Goal: Find specific page/section: Find specific page/section

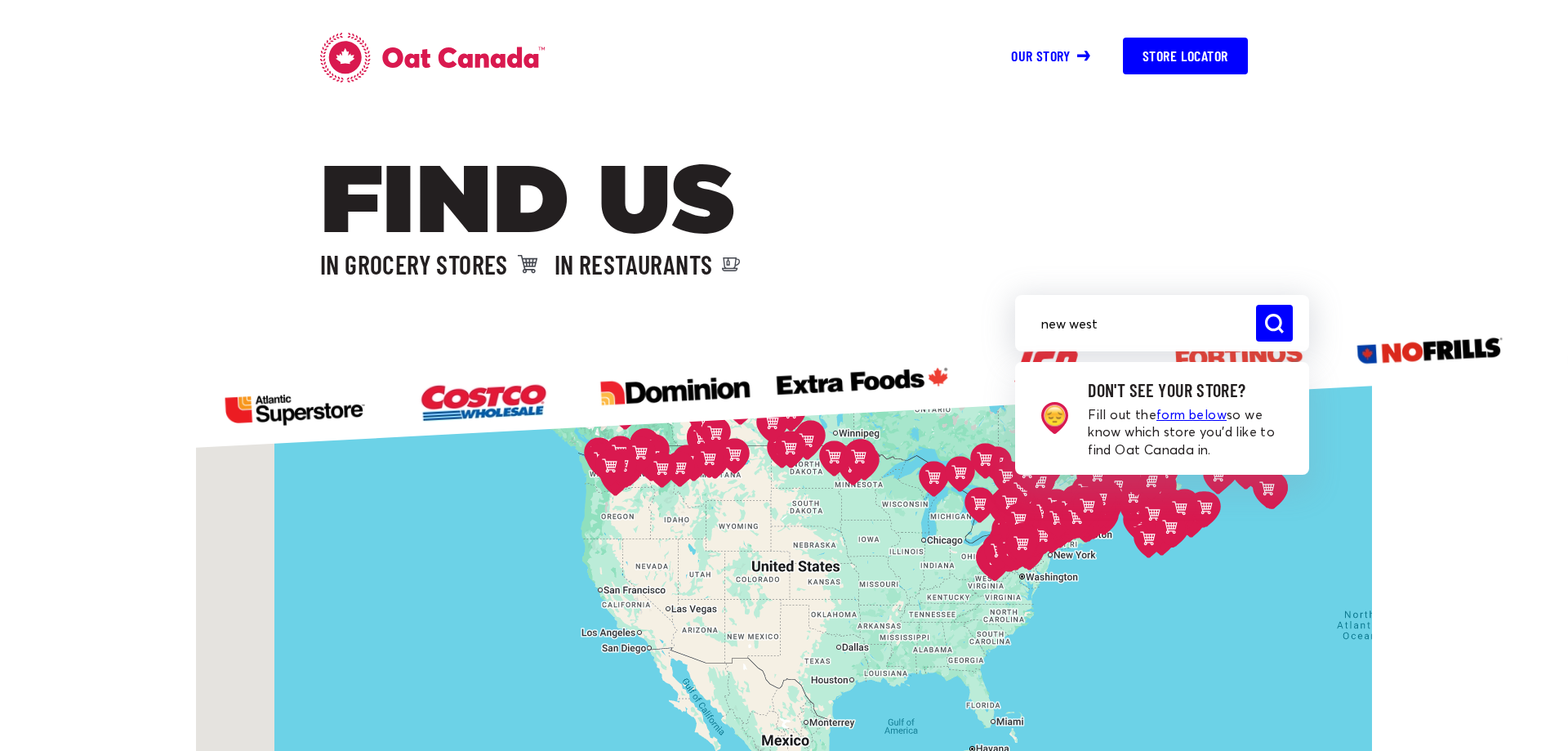
drag, startPoint x: 402, startPoint y: 562, endPoint x: 695, endPoint y: 301, distance: 392.4
click at [693, 374] on div "Costco - Etobicoke [STREET_ADDRESS][PERSON_NAME] Directions Costco - Overlea [S…" at bounding box center [784, 669] width 1176 height 590
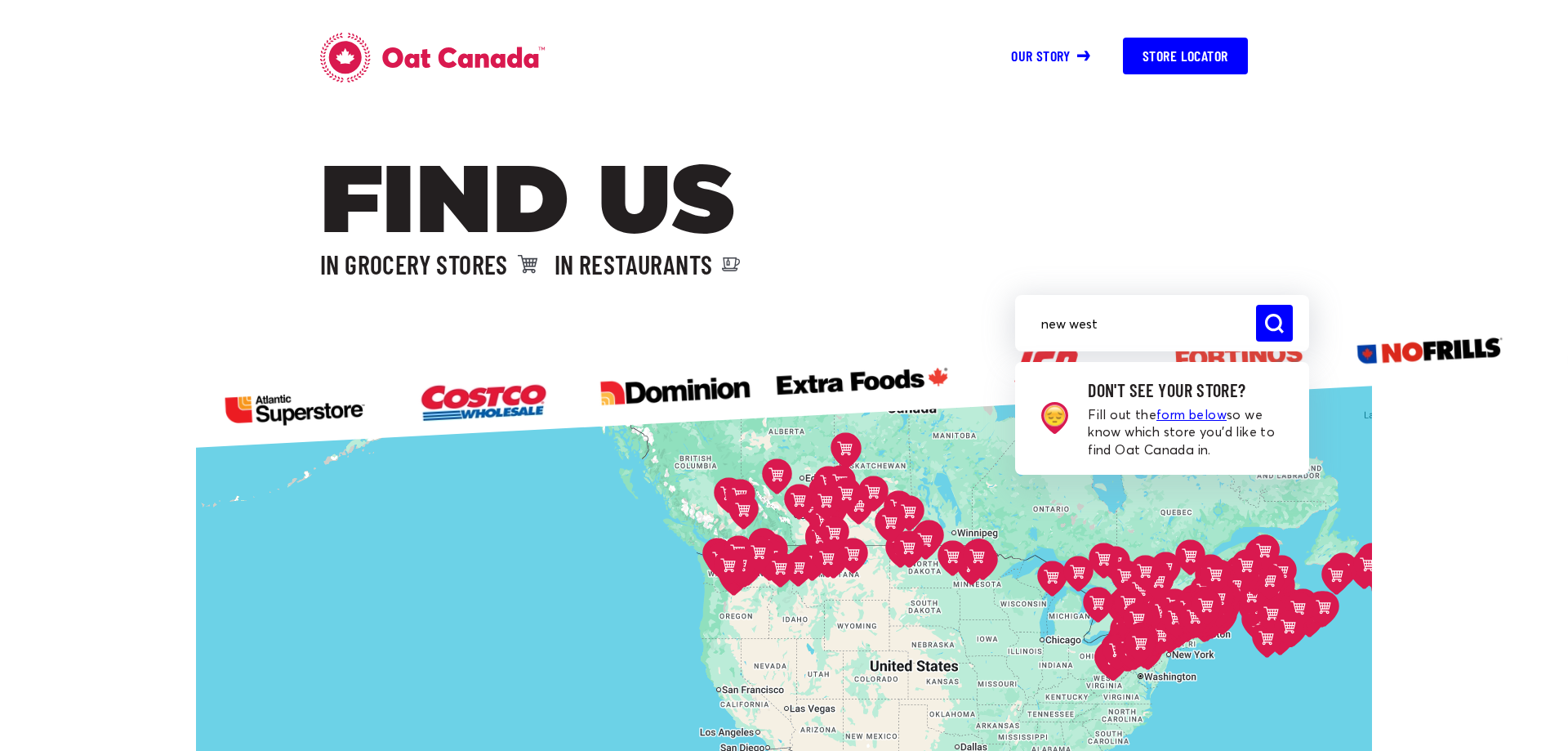
drag, startPoint x: 656, startPoint y: 487, endPoint x: 752, endPoint y: 606, distance: 152.9
click at [752, 606] on div "Costco - Etobicoke [STREET_ADDRESS][PERSON_NAME] Directions Costco - Overlea [S…" at bounding box center [784, 669] width 1176 height 590
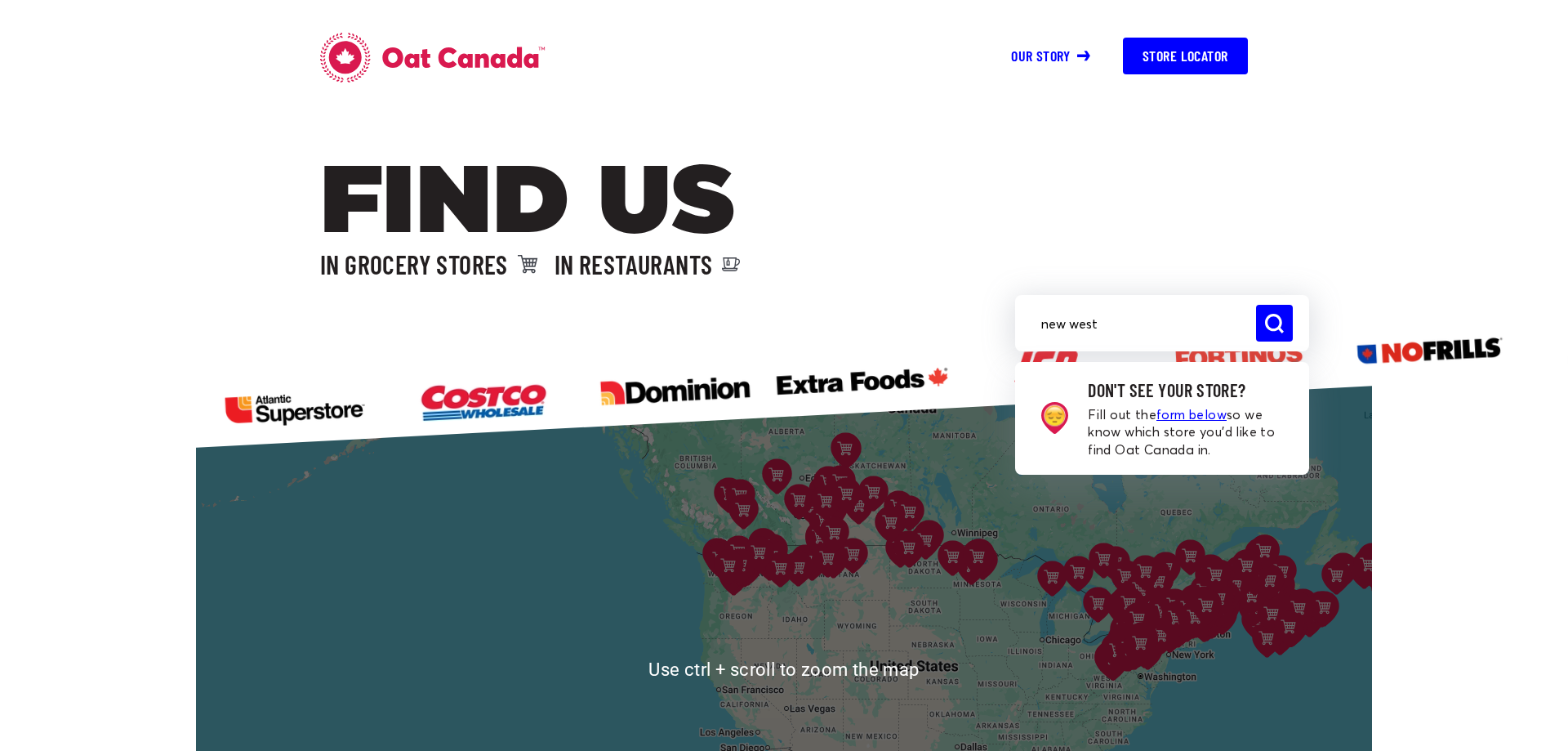
scroll to position [250, 0]
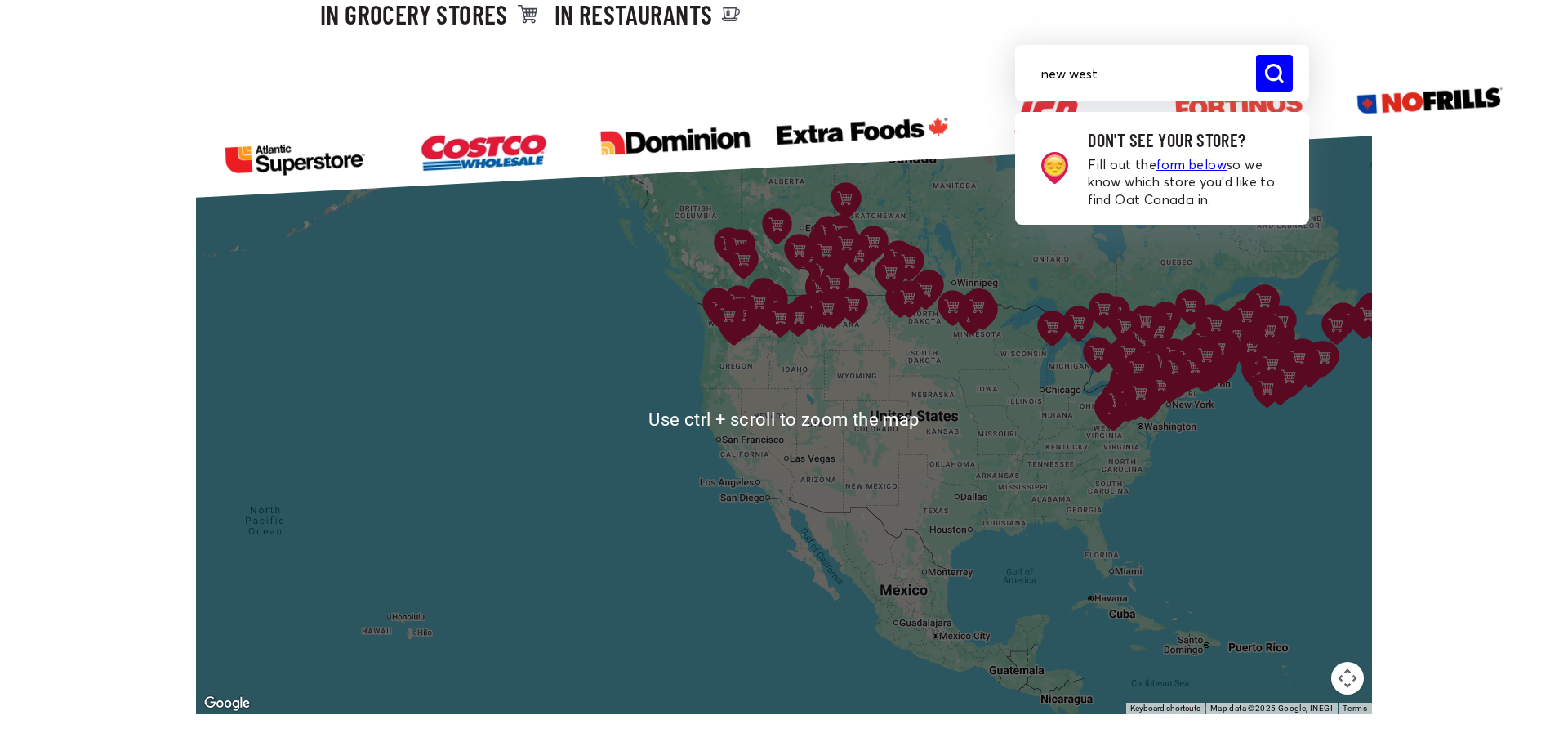
click at [1343, 678] on button "Map camera controls" at bounding box center [1346, 678] width 33 height 33
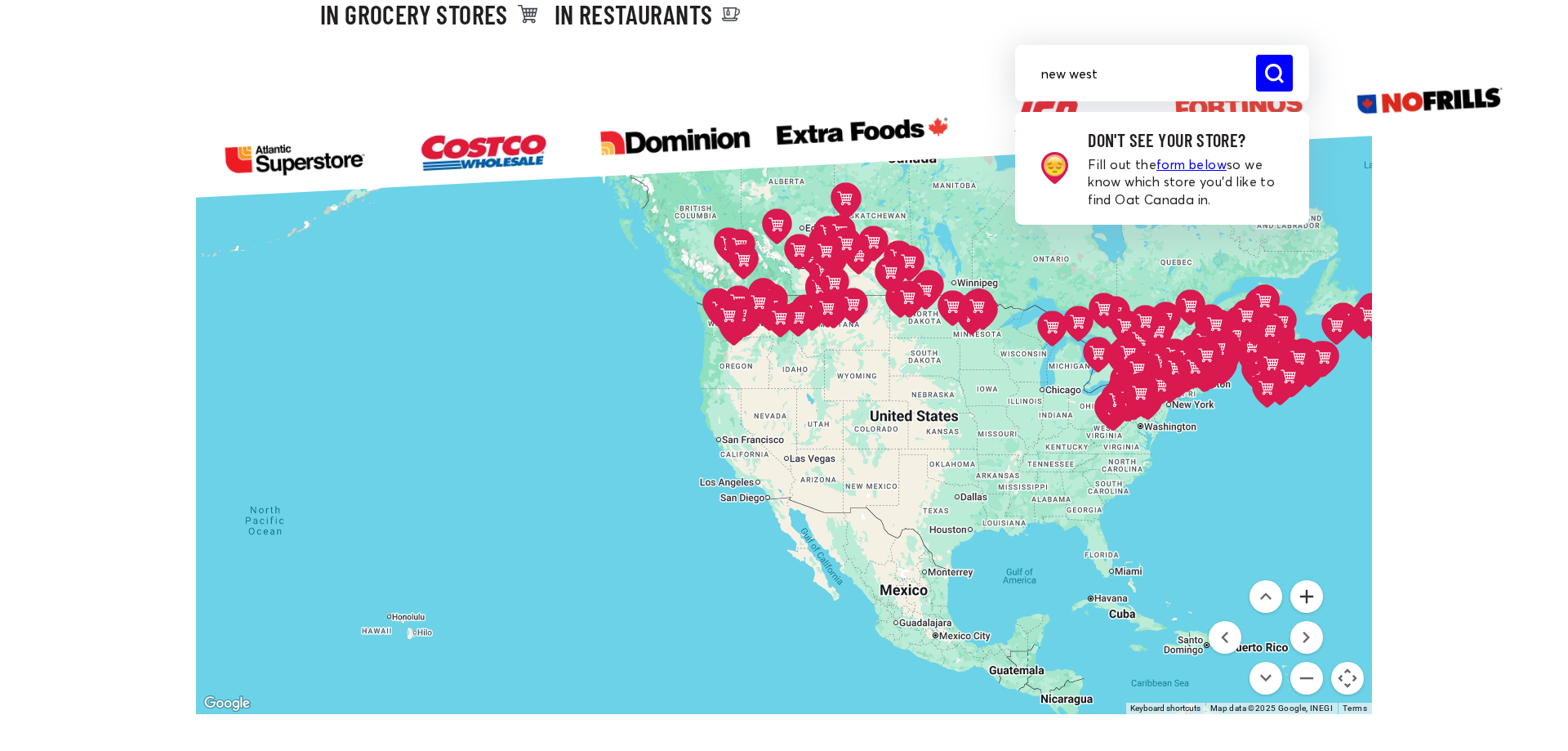
click at [1306, 599] on button "Zoom in" at bounding box center [1306, 596] width 33 height 33
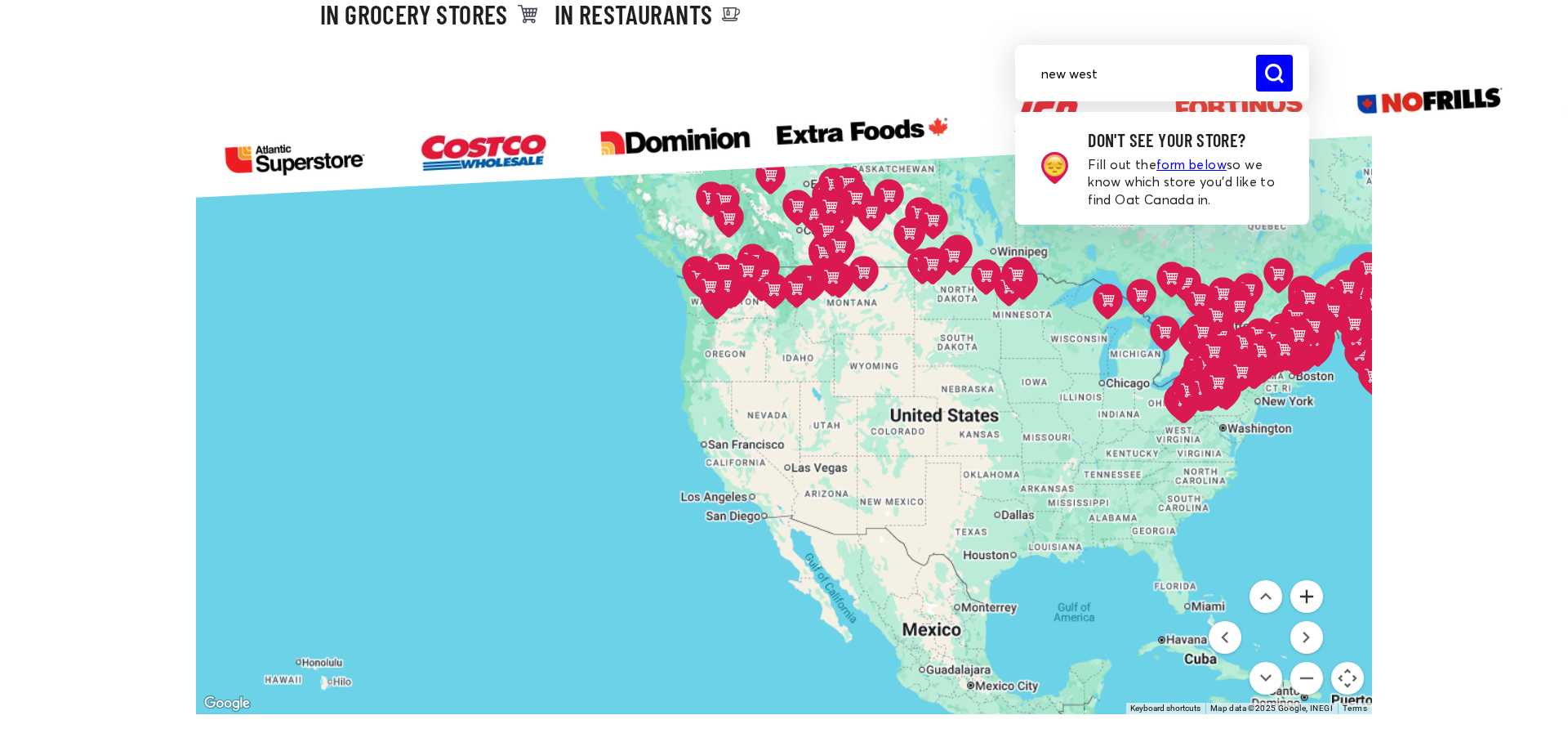
click at [1306, 599] on button "Zoom in" at bounding box center [1306, 596] width 33 height 33
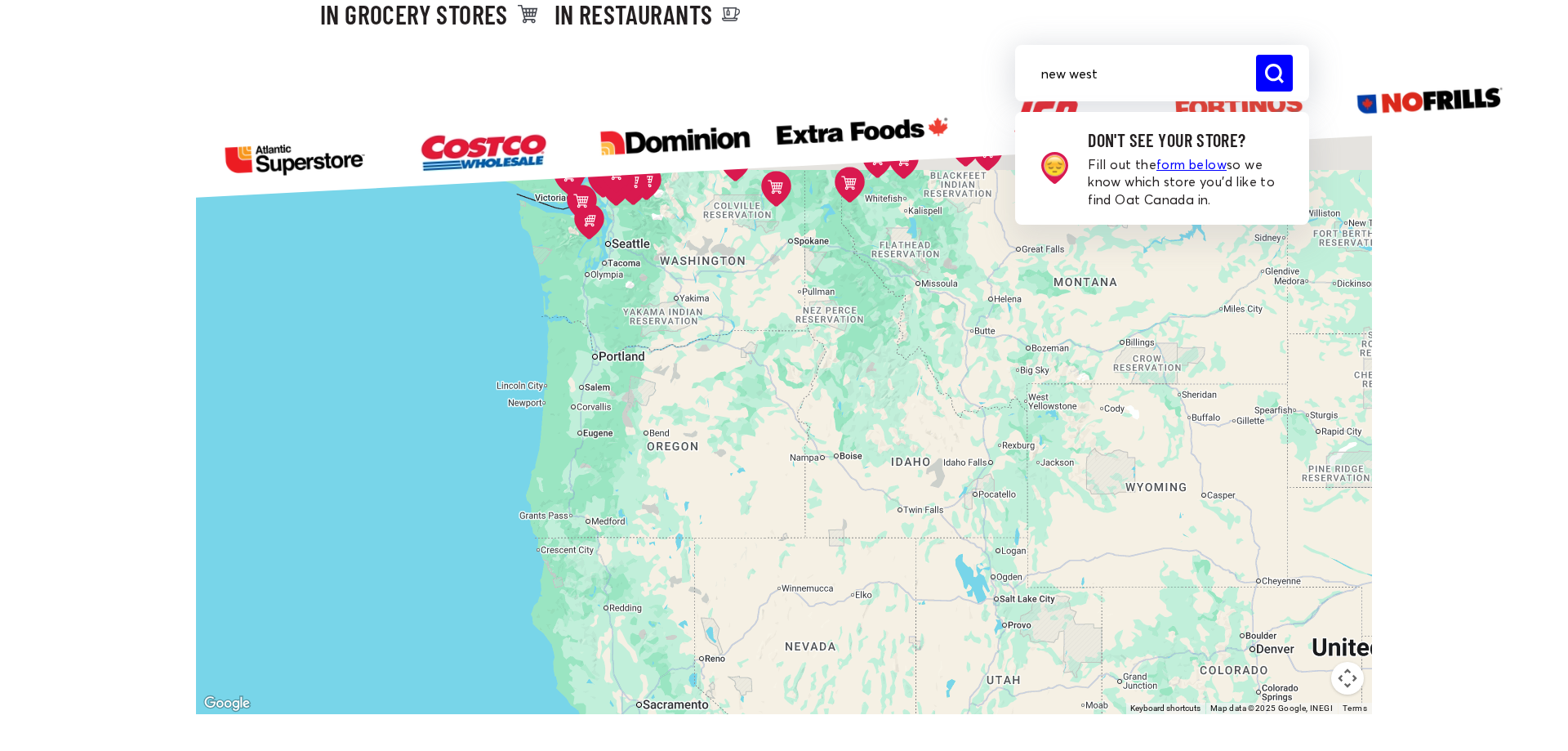
drag, startPoint x: 841, startPoint y: 284, endPoint x: 912, endPoint y: 541, distance: 266.6
click at [936, 579] on div "Costco - Etobicoke [STREET_ADDRESS][PERSON_NAME] Directions Costco - Overlea [S…" at bounding box center [784, 419] width 1176 height 590
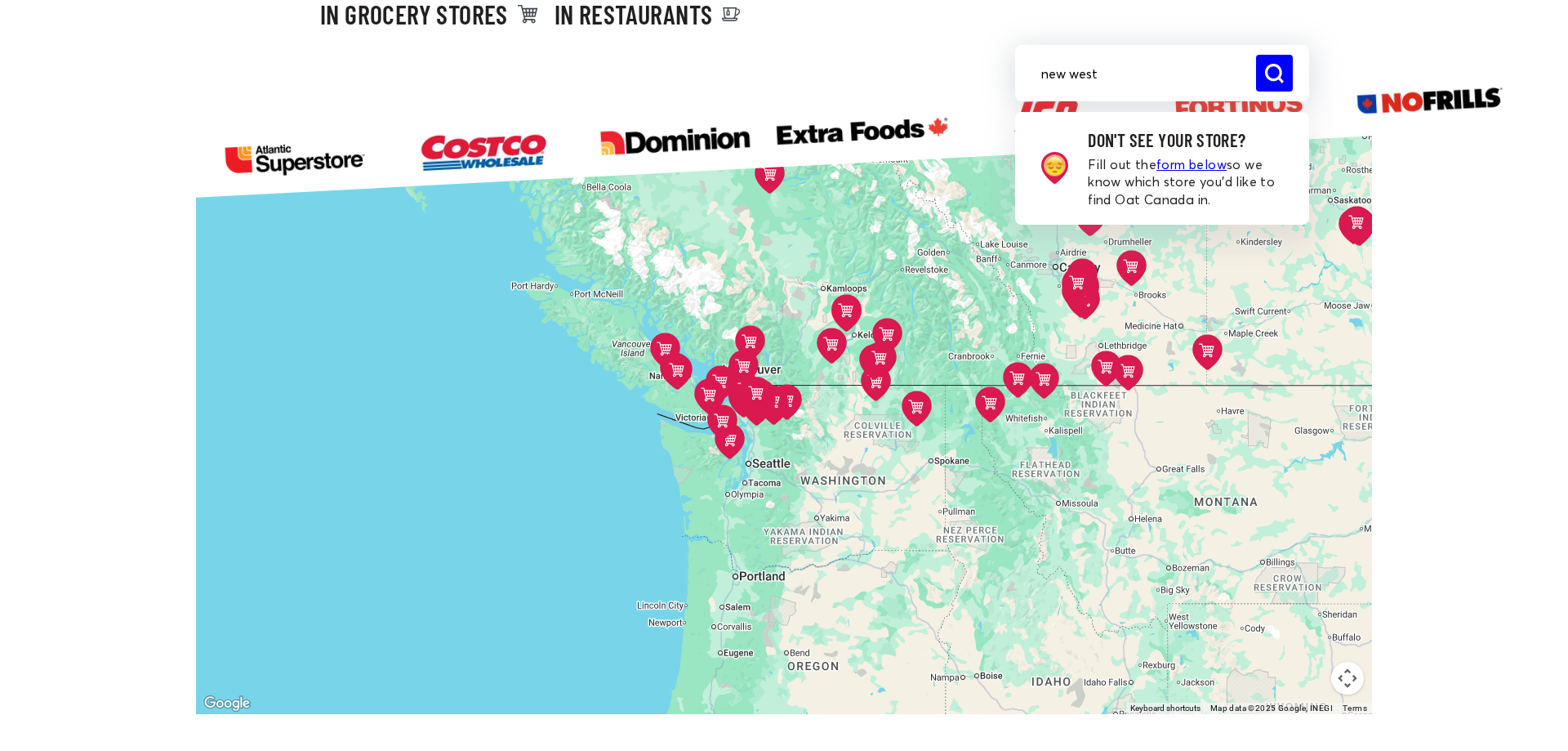
drag, startPoint x: 697, startPoint y: 322, endPoint x: 1087, endPoint y: 502, distance: 429.5
click at [802, 456] on div "Costco - Etobicoke [STREET_ADDRESS][PERSON_NAME] Directions Costco - Overlea [S…" at bounding box center [784, 419] width 1176 height 590
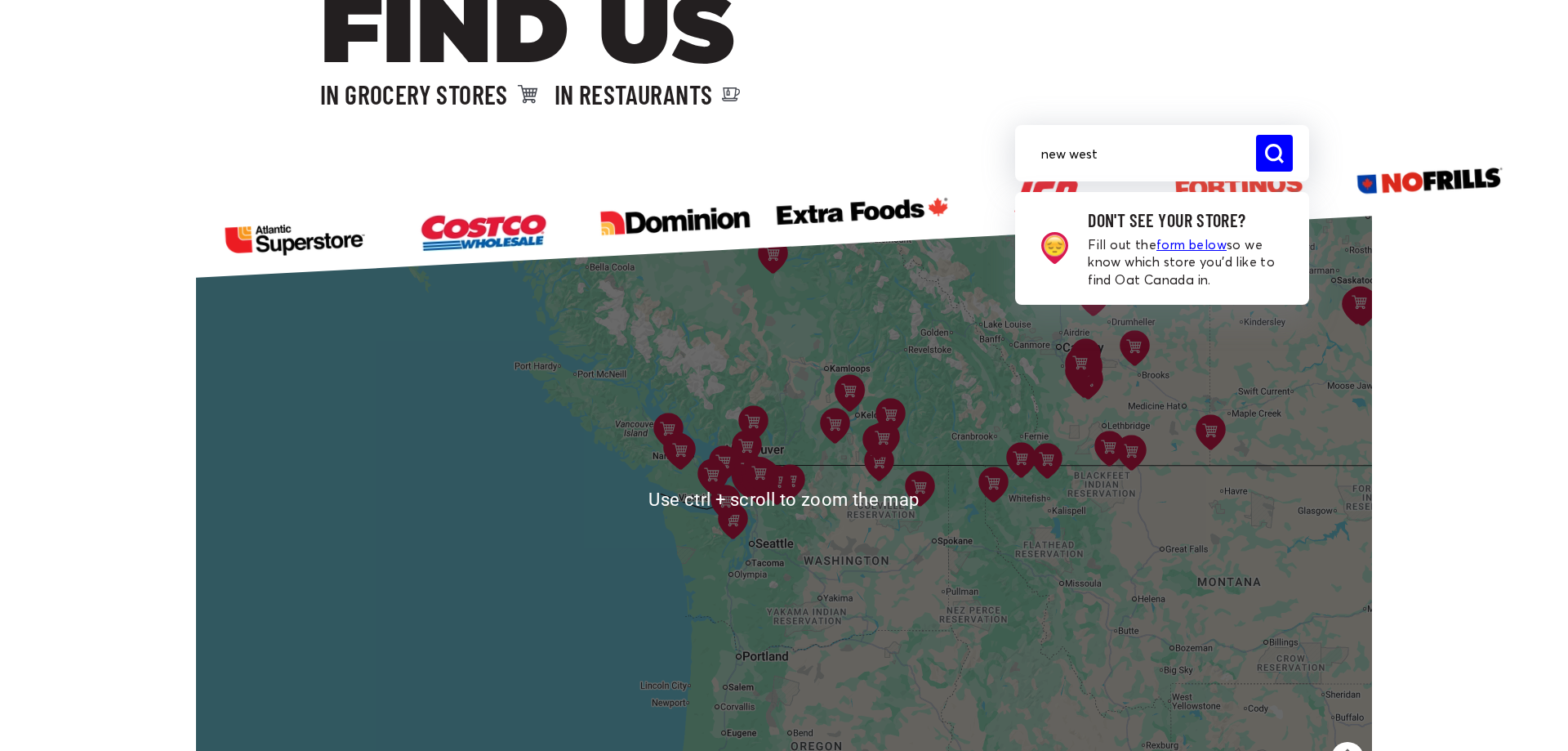
scroll to position [166, 0]
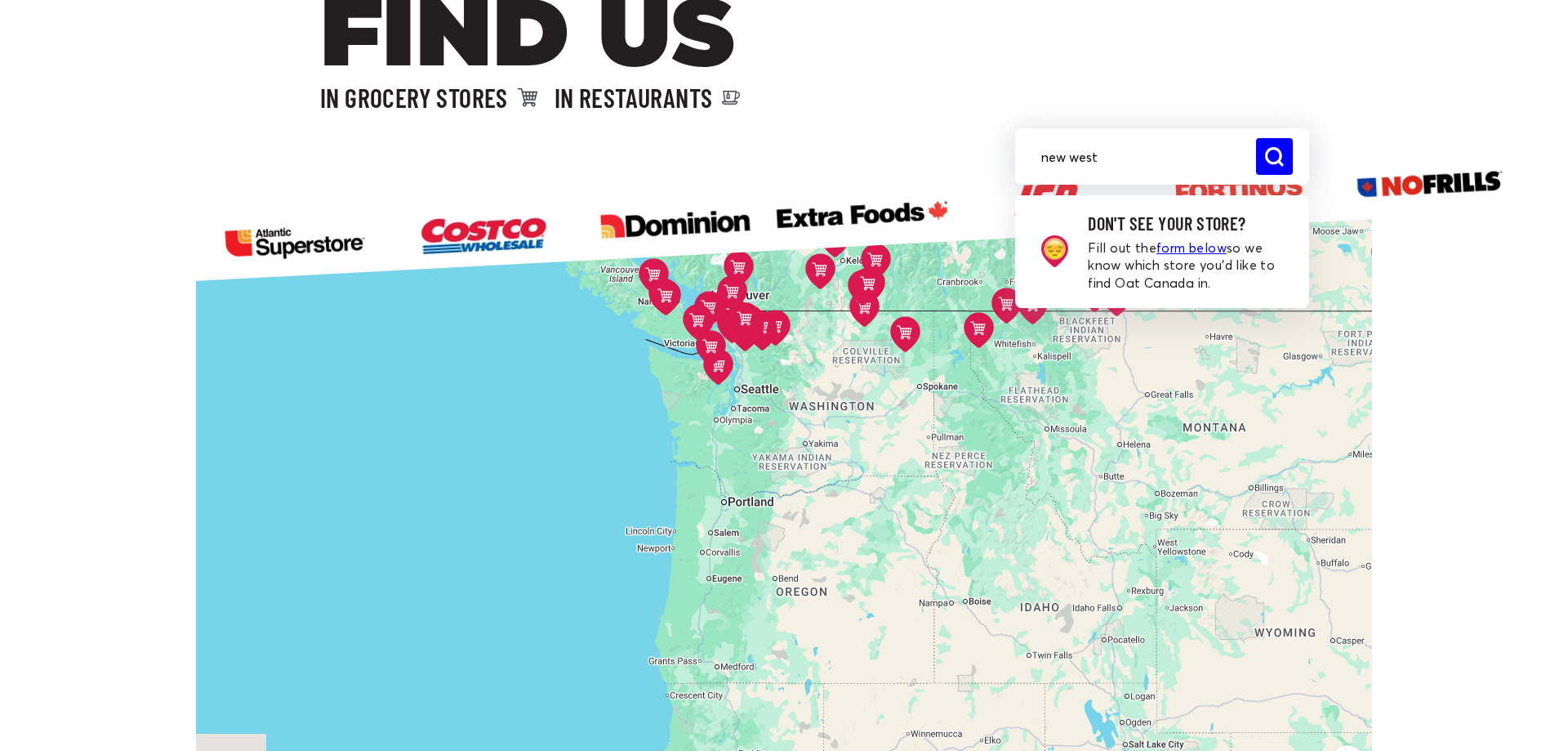
drag, startPoint x: 1242, startPoint y: 607, endPoint x: 1227, endPoint y: 434, distance: 173.6
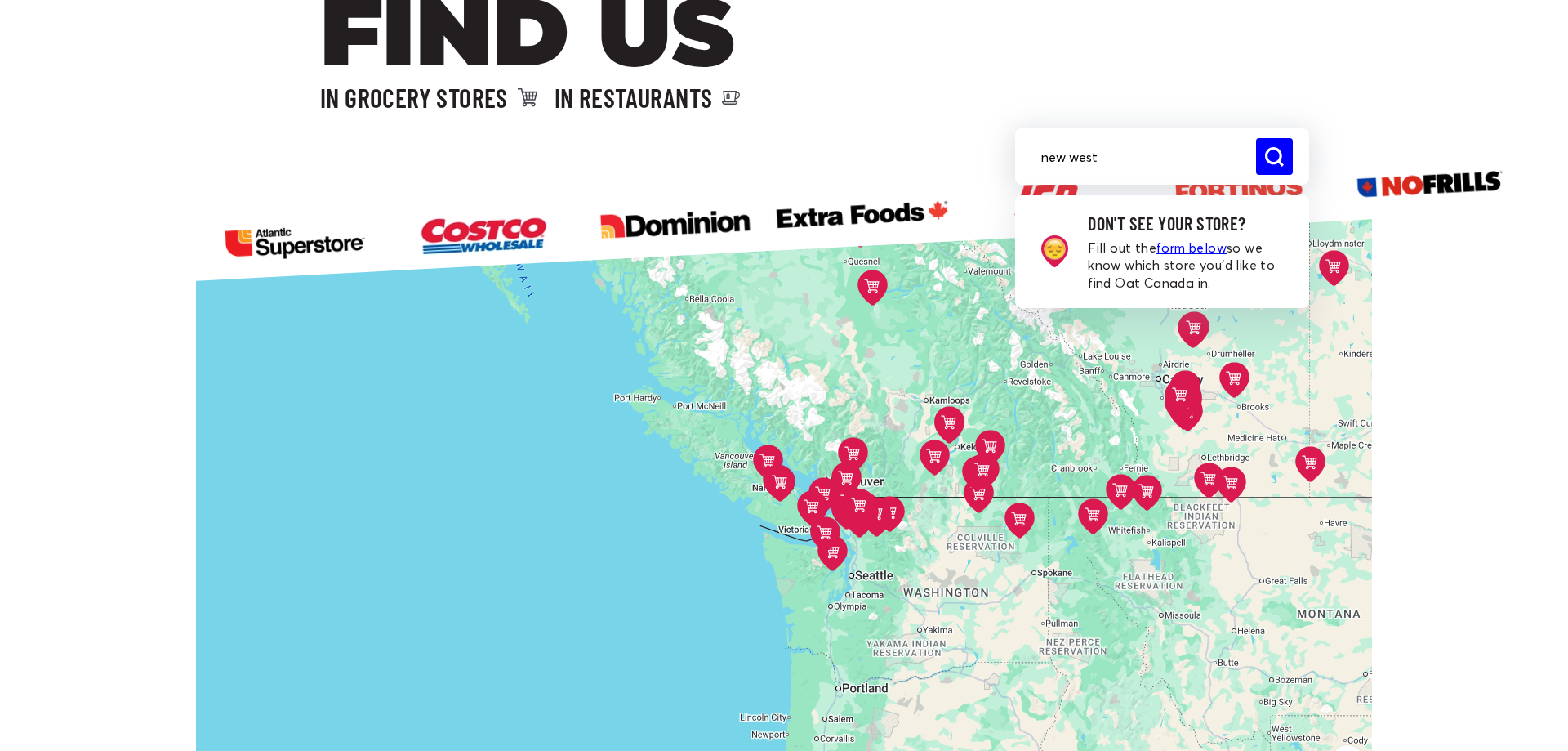
drag, startPoint x: 1013, startPoint y: 428, endPoint x: 1125, endPoint y: 625, distance: 226.6
click at [1126, 628] on div "Costco - Etobicoke [STREET_ADDRESS][PERSON_NAME] Directions Costco - Overlea [S…" at bounding box center [784, 503] width 1176 height 590
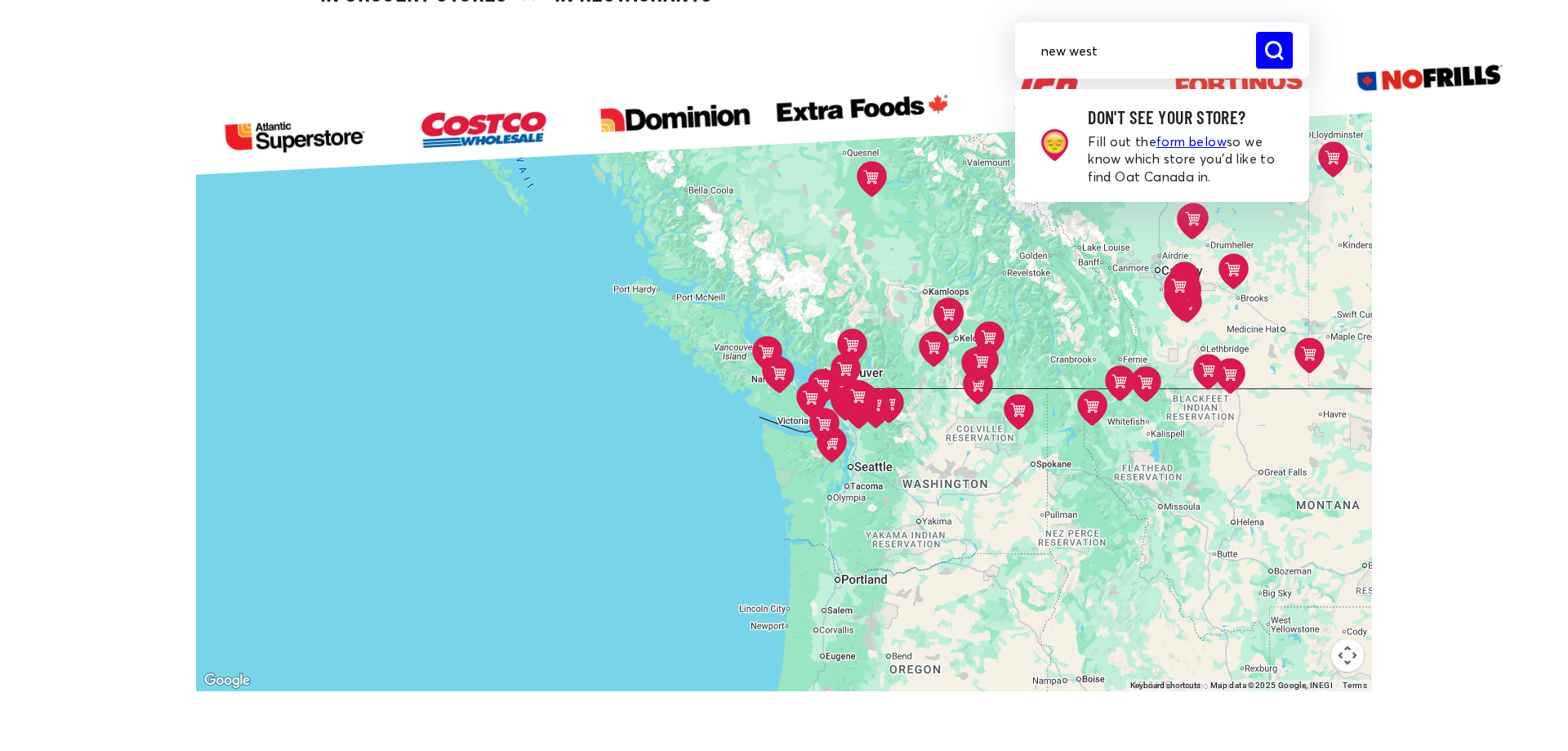
scroll to position [250, 0]
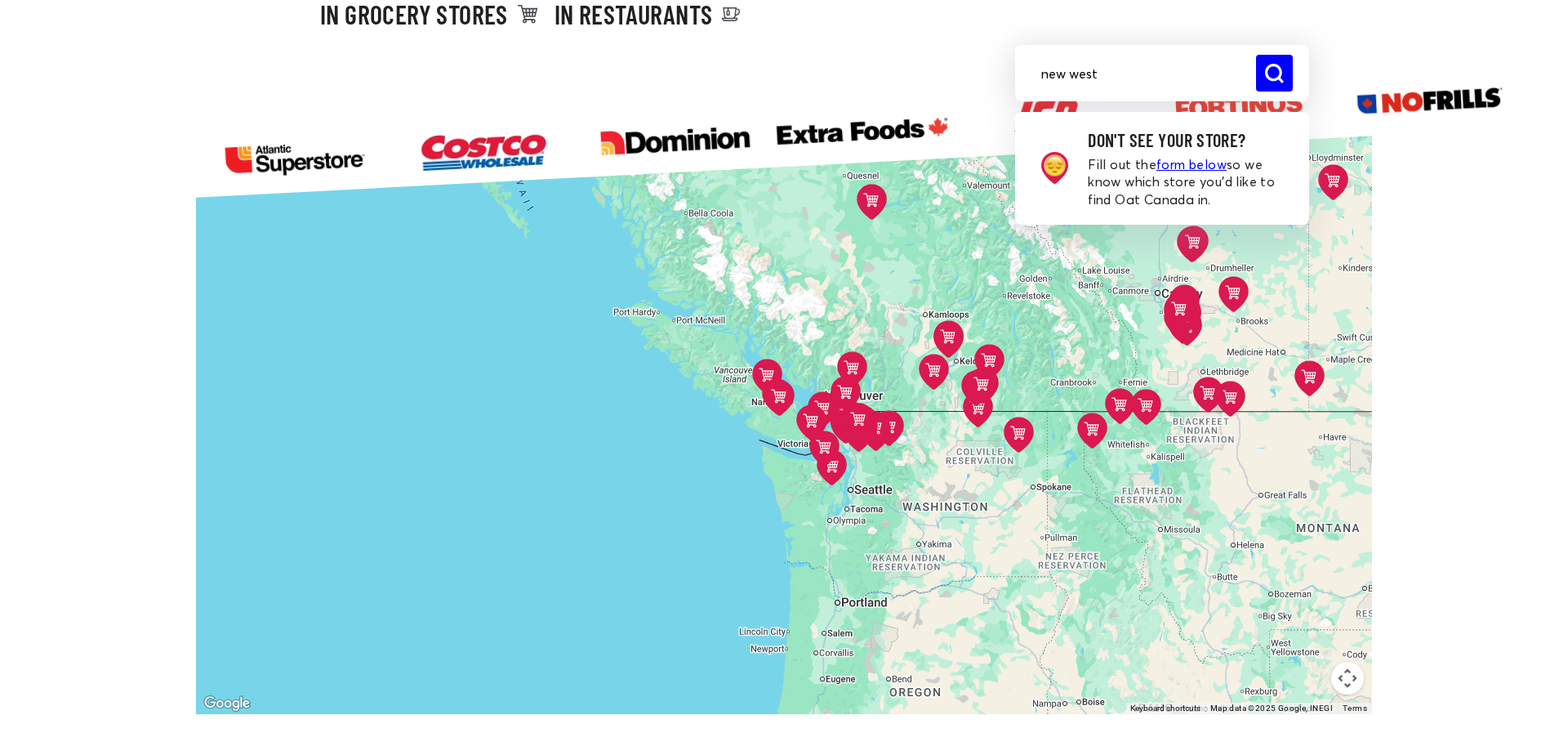
click at [1347, 667] on button "Map camera controls" at bounding box center [1346, 678] width 33 height 33
click at [1300, 598] on button "Zoom in" at bounding box center [1306, 596] width 33 height 33
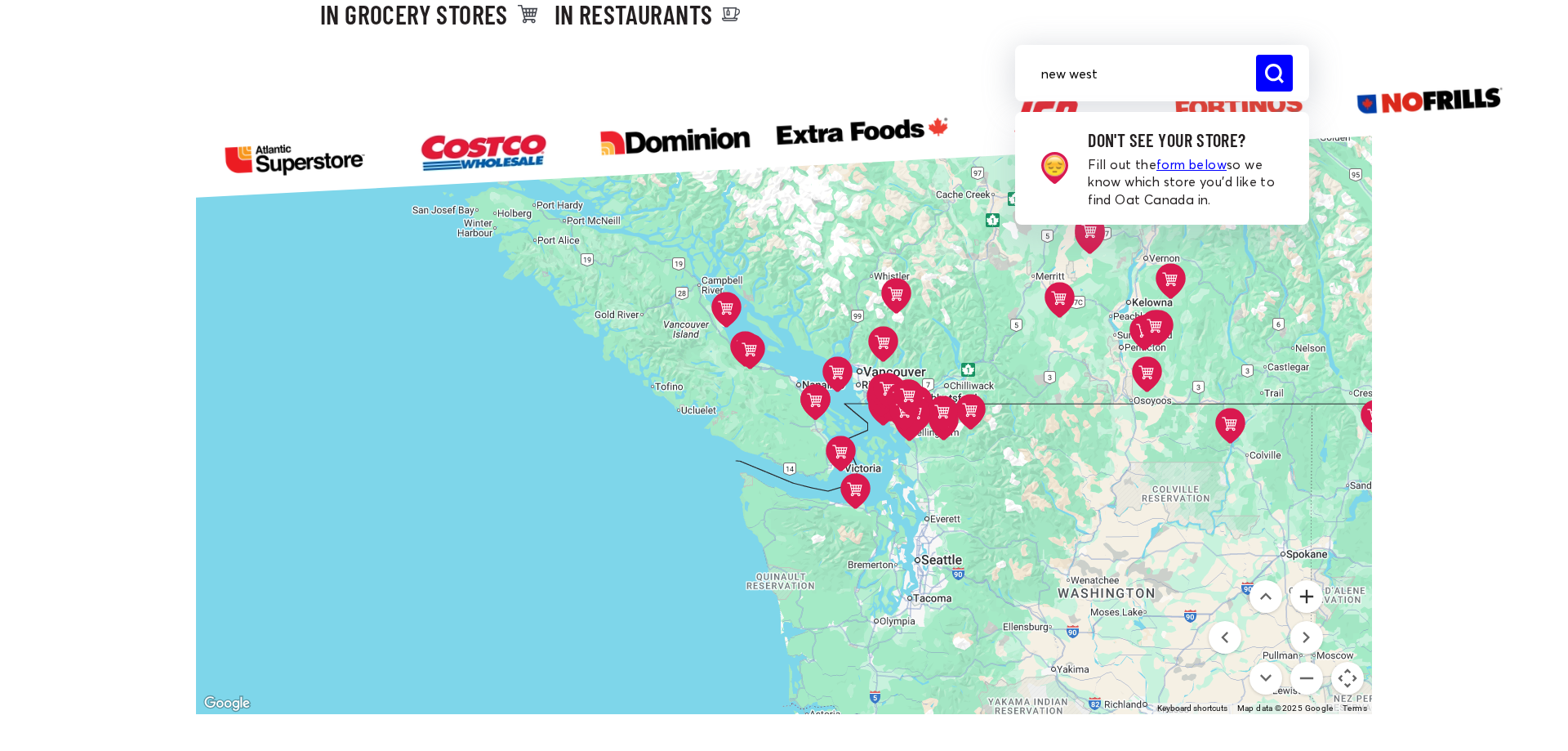
click at [1301, 597] on button "Zoom in" at bounding box center [1306, 596] width 33 height 33
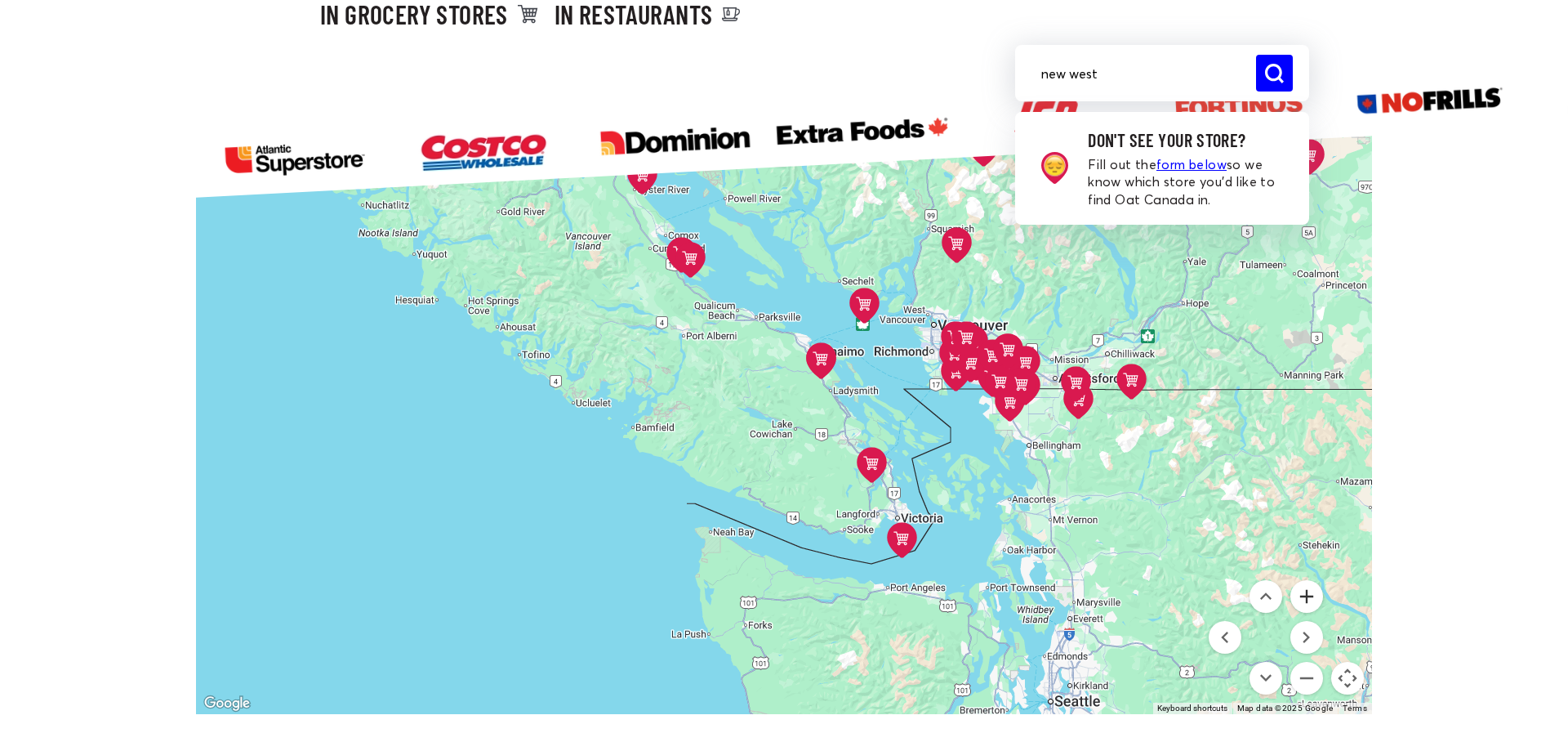
click at [1301, 597] on button "Zoom in" at bounding box center [1306, 596] width 33 height 33
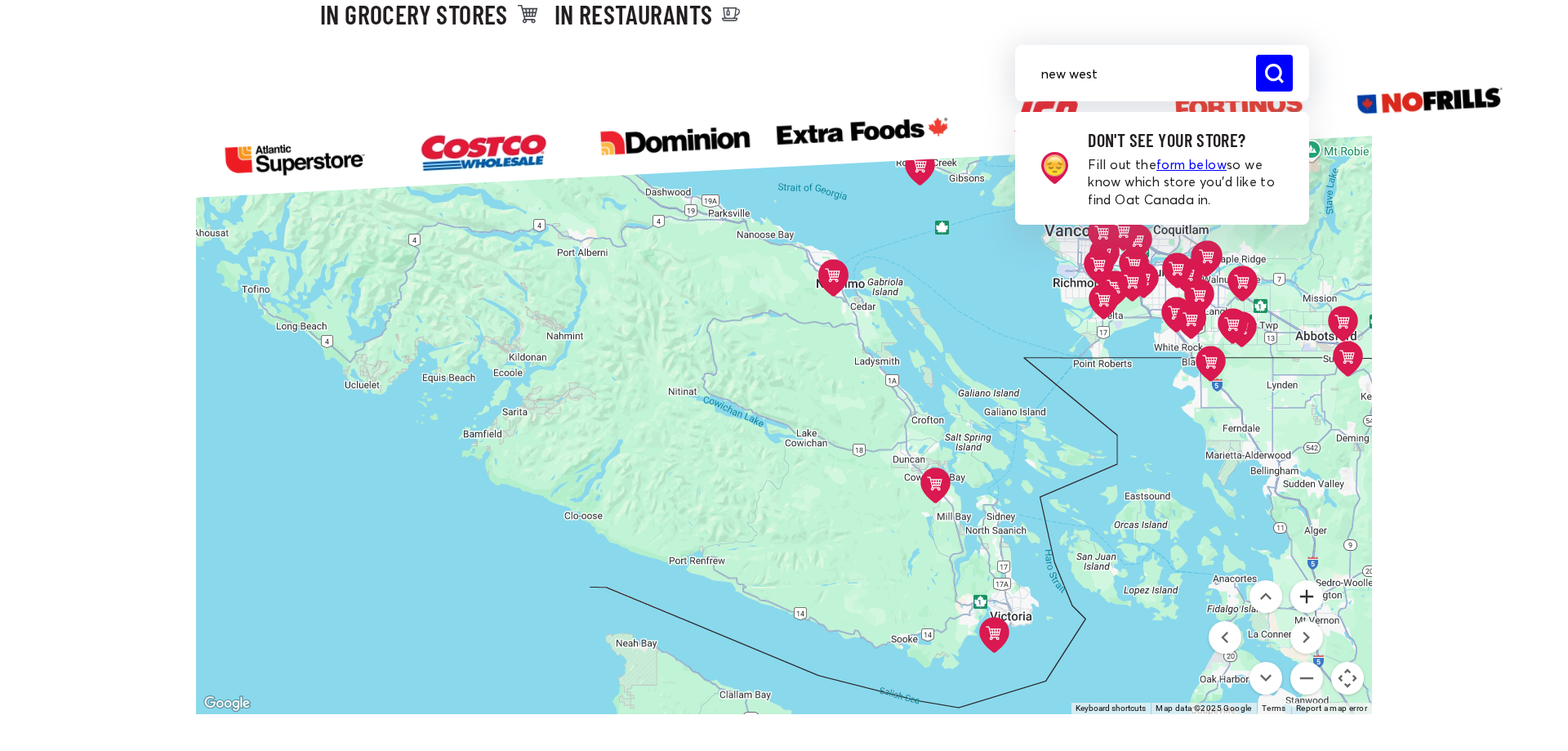
click at [1301, 597] on button "Zoom in" at bounding box center [1306, 596] width 33 height 33
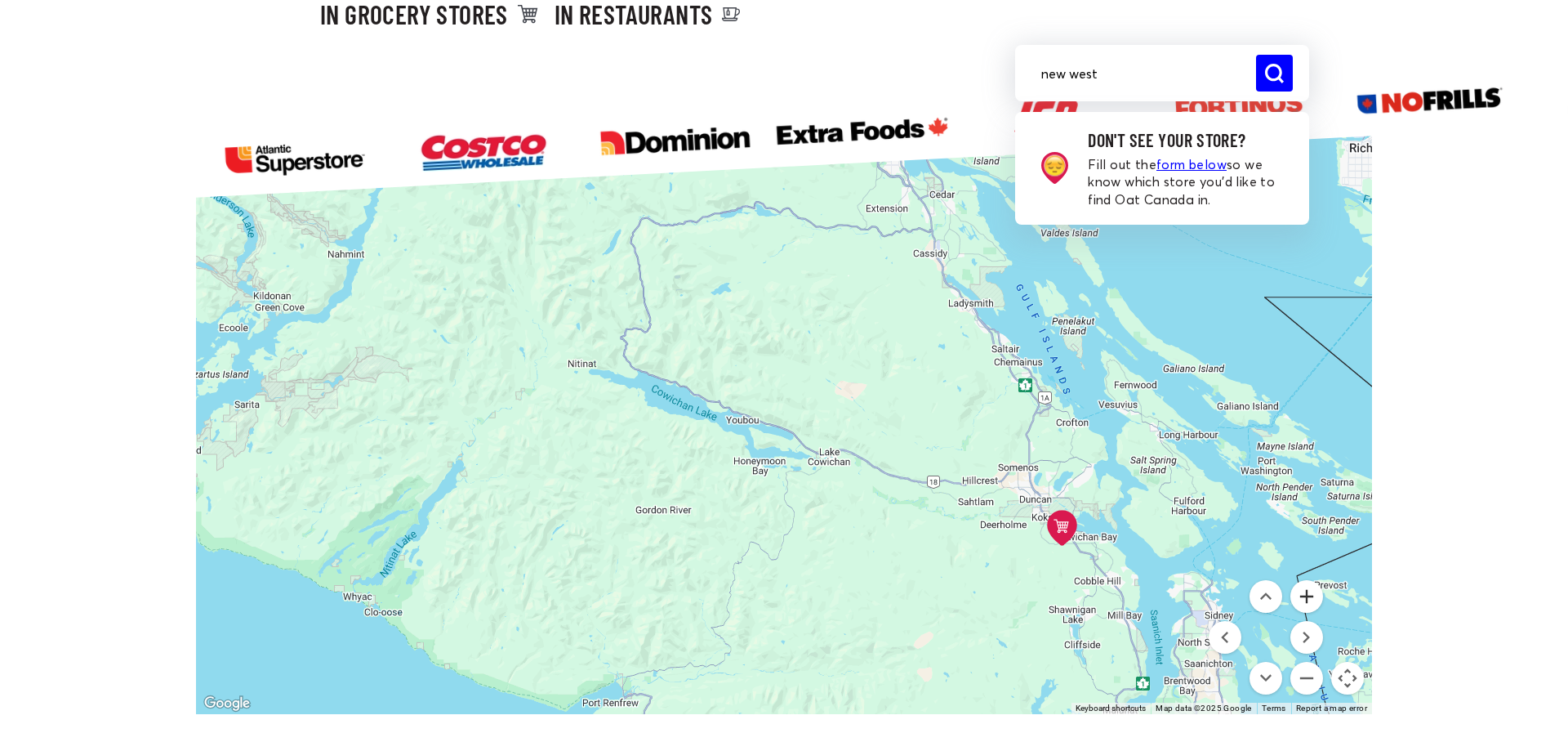
click at [1301, 597] on button "Zoom in" at bounding box center [1306, 596] width 33 height 33
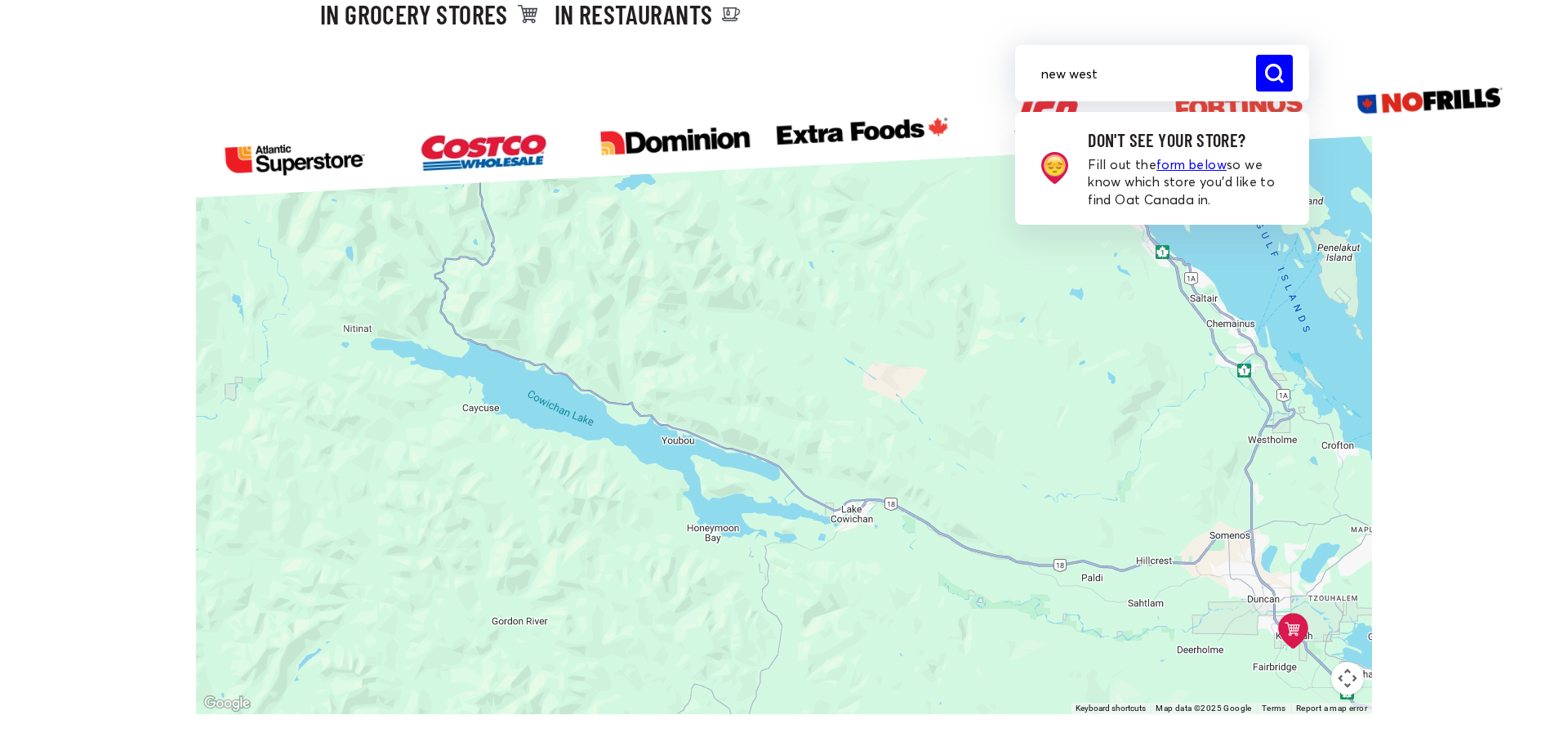
drag, startPoint x: 1232, startPoint y: 344, endPoint x: 838, endPoint y: 531, distance: 436.1
click at [838, 531] on div "Costco - Etobicoke [STREET_ADDRESS][PERSON_NAME] Directions Costco - Overlea [S…" at bounding box center [784, 419] width 1176 height 590
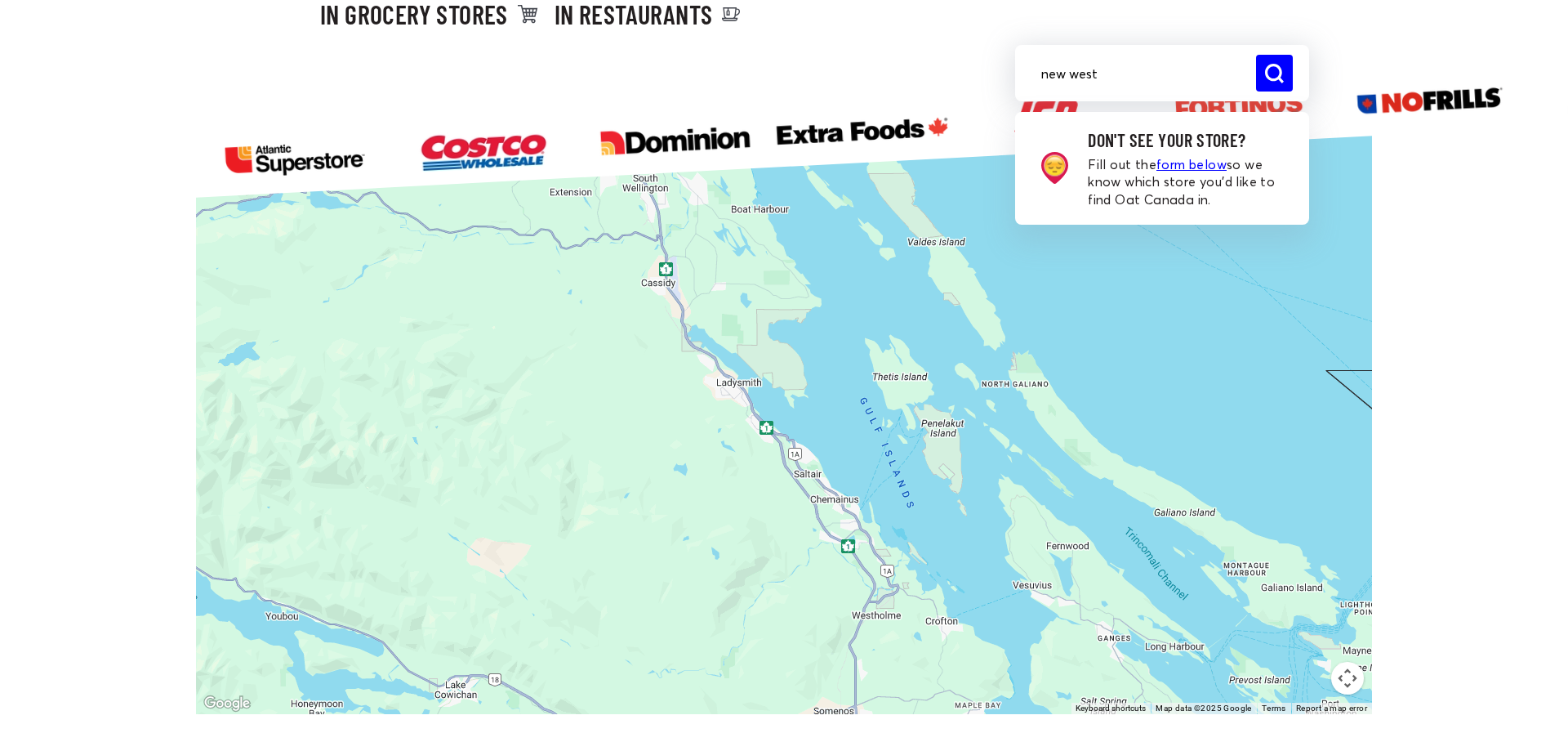
drag, startPoint x: 1212, startPoint y: 414, endPoint x: 873, endPoint y: 437, distance: 339.8
click at [874, 437] on div "Costco - Etobicoke [STREET_ADDRESS][PERSON_NAME] Directions Costco - Overlea [S…" at bounding box center [784, 419] width 1176 height 590
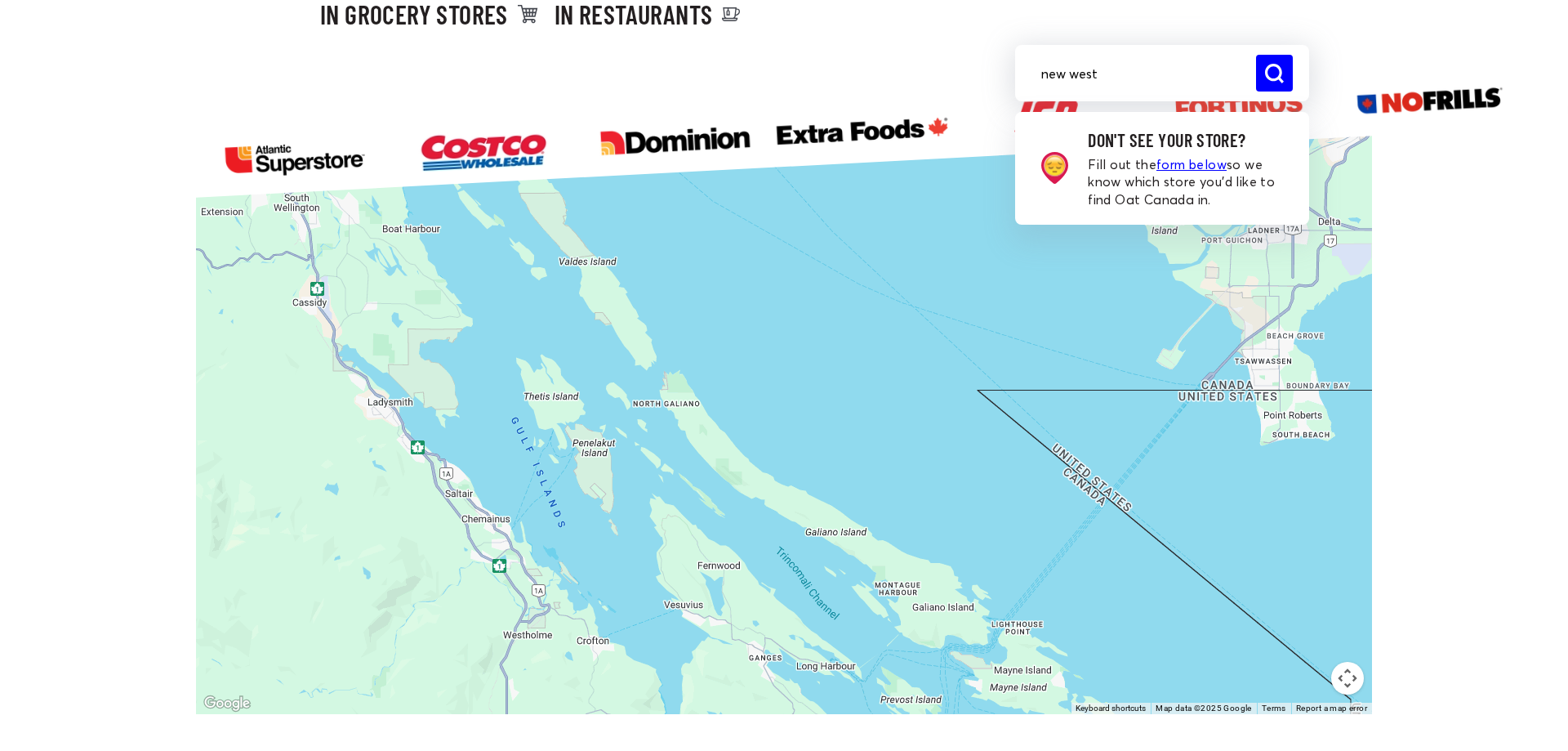
drag, startPoint x: 1103, startPoint y: 457, endPoint x: 628, endPoint y: 404, distance: 477.9
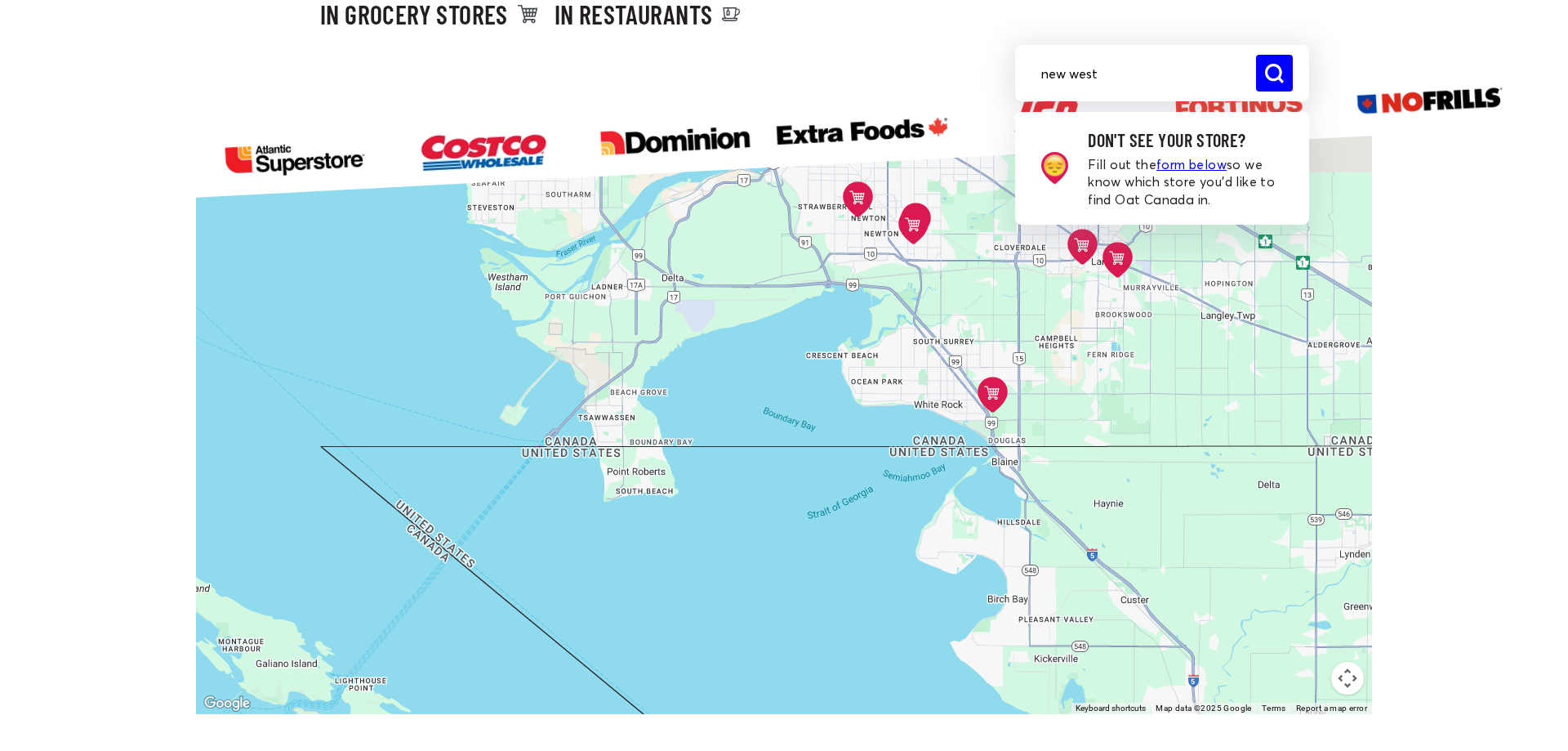
drag, startPoint x: 961, startPoint y: 347, endPoint x: 775, endPoint y: 458, distance: 216.6
click at [775, 458] on div "Costco - Etobicoke [STREET_ADDRESS][PERSON_NAME] Directions Costco - Overlea [S…" at bounding box center [784, 419] width 1176 height 590
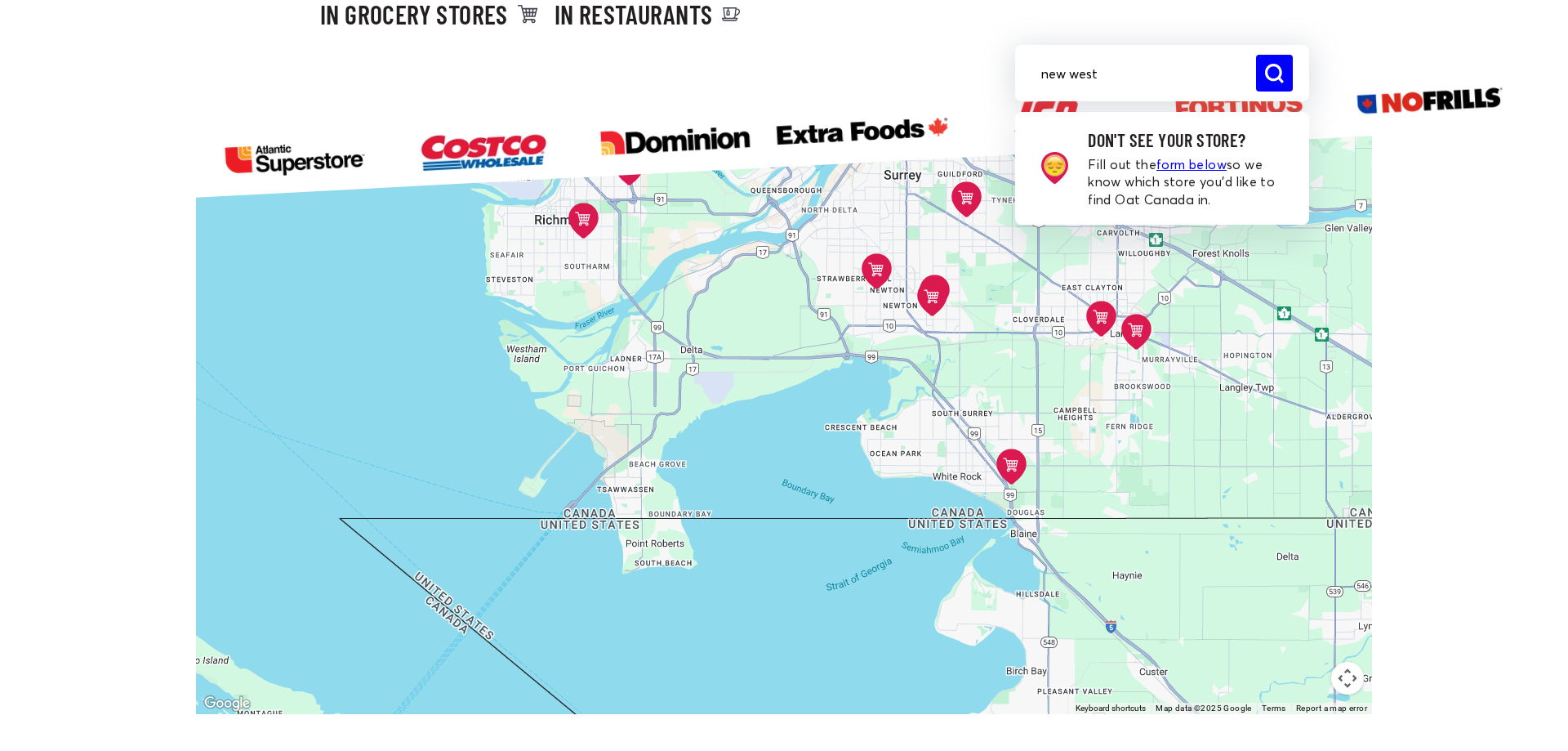
drag, startPoint x: 899, startPoint y: 308, endPoint x: 927, endPoint y: 379, distance: 76.3
click at [927, 379] on div "Costco - Etobicoke [STREET_ADDRESS][PERSON_NAME] Directions Costco - Overlea [S…" at bounding box center [784, 419] width 1176 height 590
click at [1005, 461] on icon at bounding box center [1009, 466] width 15 height 14
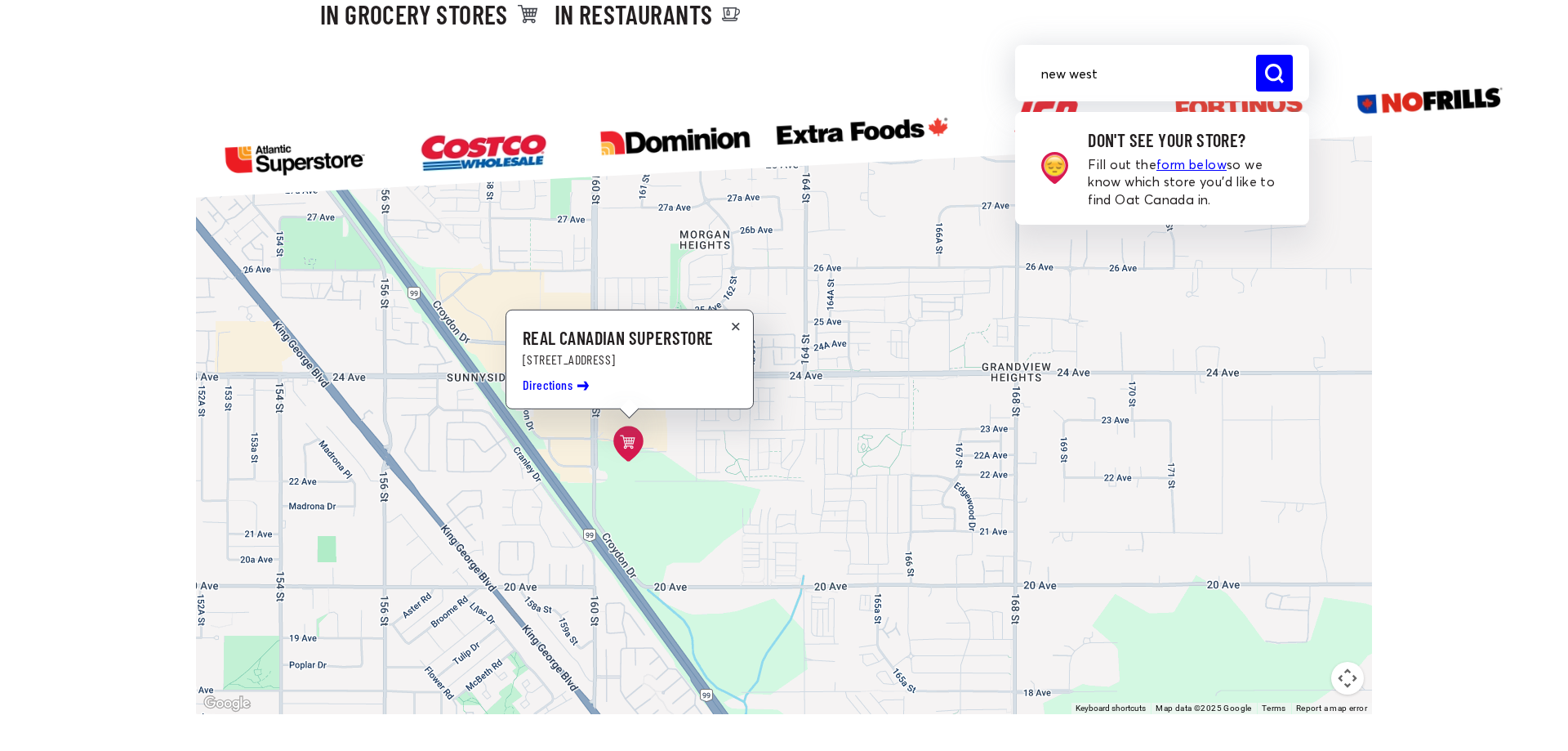
click at [730, 327] on button at bounding box center [736, 326] width 18 height 16
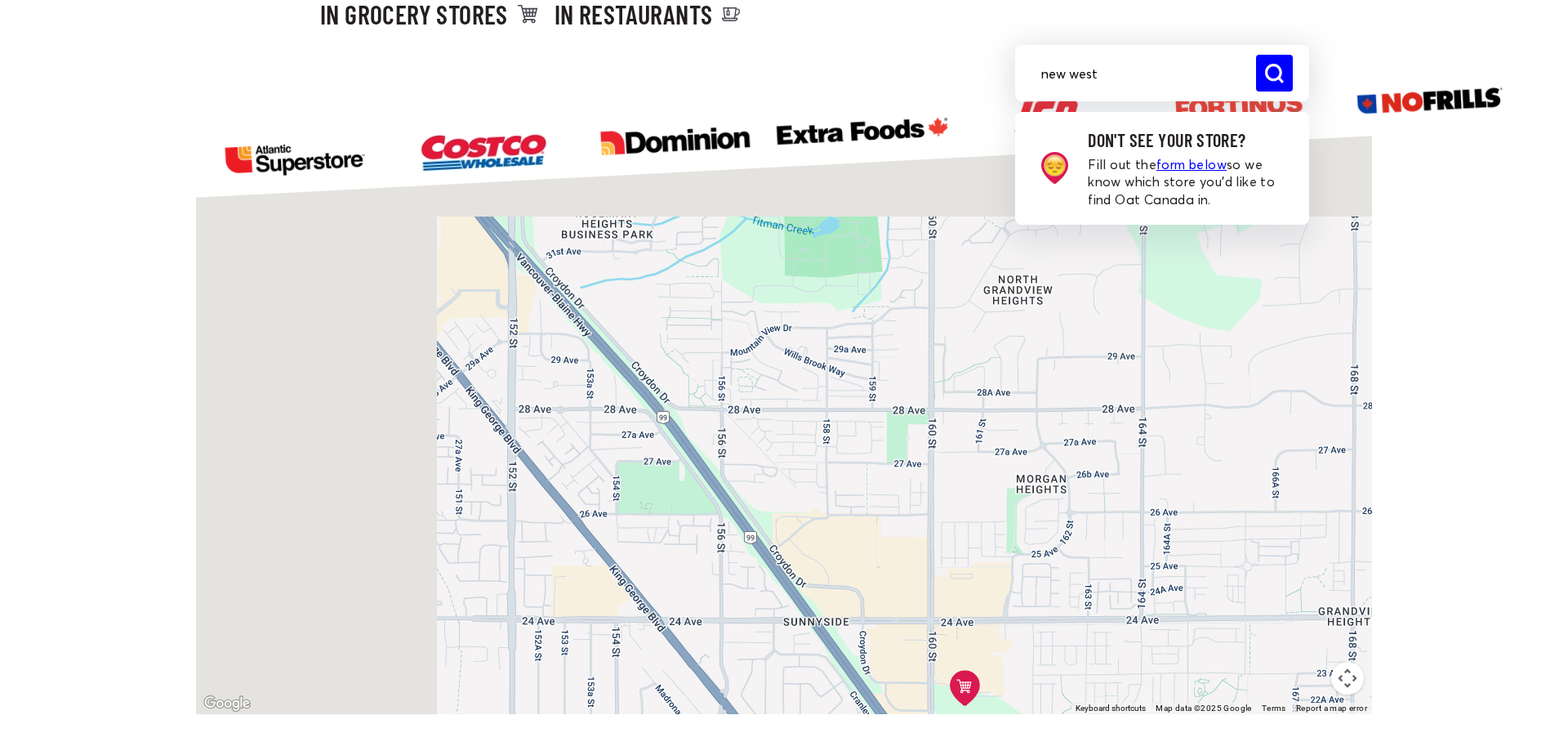
drag, startPoint x: 545, startPoint y: 266, endPoint x: 839, endPoint y: 438, distance: 340.6
click at [908, 537] on div "Costco - Etobicoke [STREET_ADDRESS][PERSON_NAME] Directions Costco - Overlea [S…" at bounding box center [784, 419] width 1176 height 590
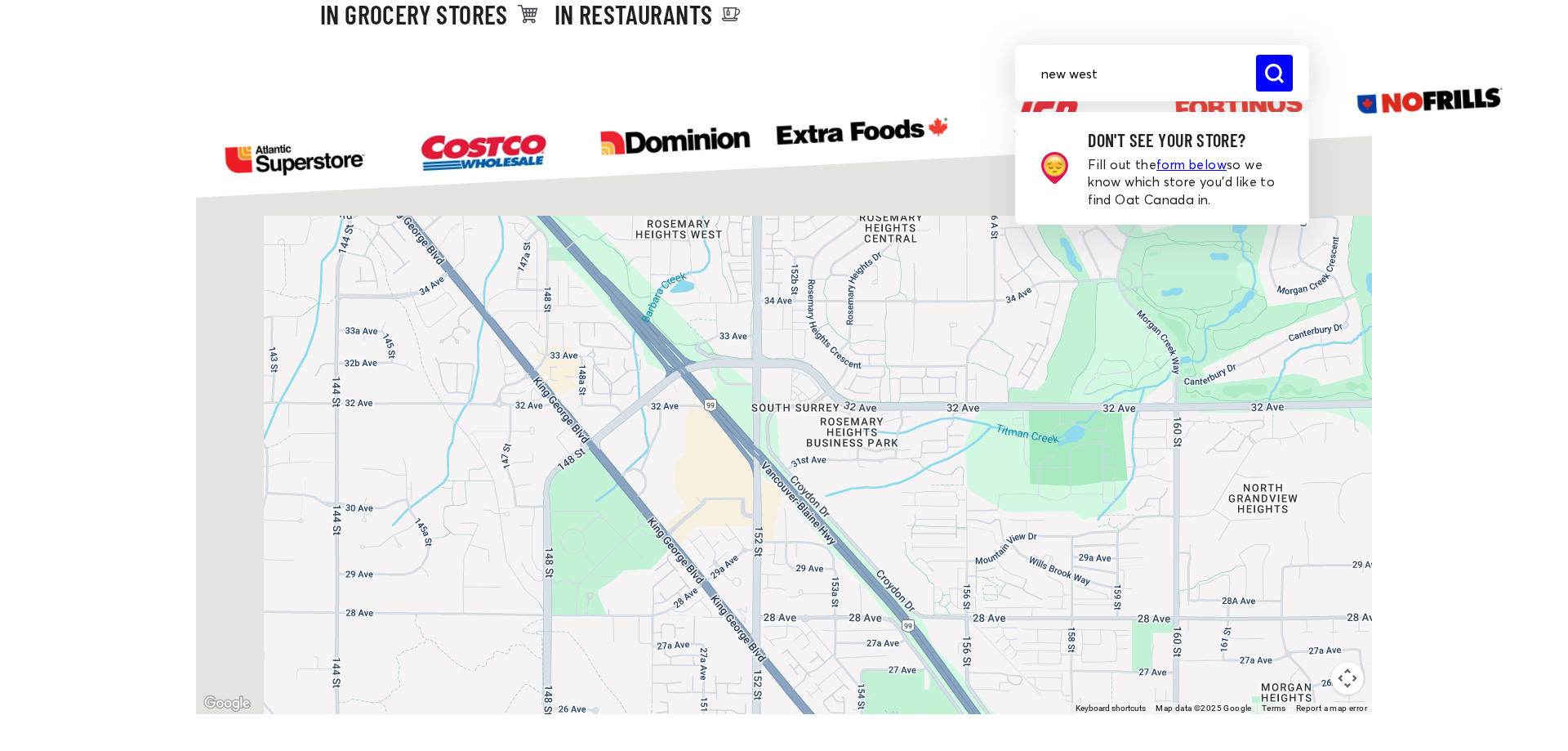
drag, startPoint x: 678, startPoint y: 332, endPoint x: 910, endPoint y: 522, distance: 299.9
click at [910, 522] on div "Costco - Etobicoke [STREET_ADDRESS][PERSON_NAME] Directions Costco - Overlea [S…" at bounding box center [784, 419] width 1176 height 590
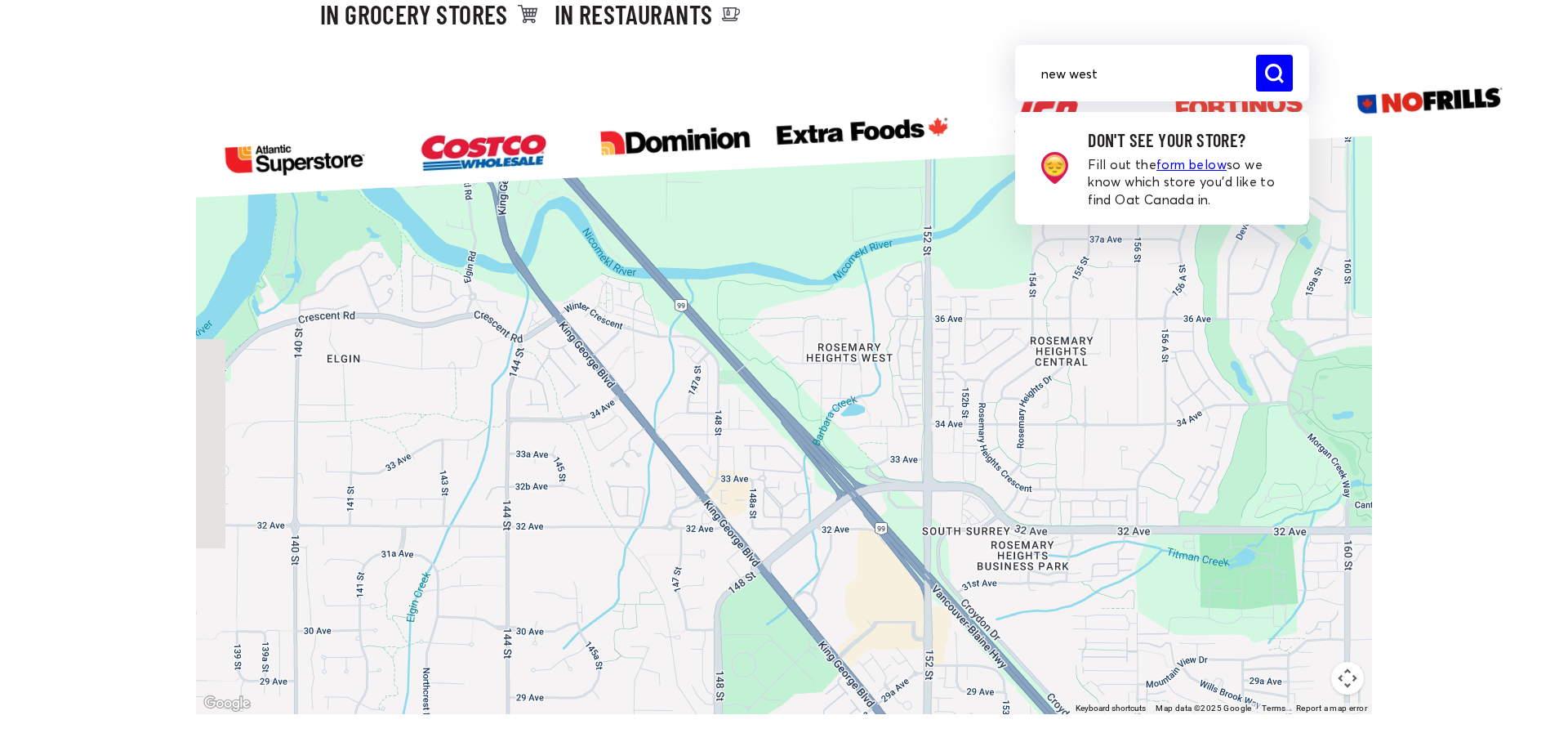
drag, startPoint x: 561, startPoint y: 238, endPoint x: 792, endPoint y: 453, distance: 315.6
click at [821, 535] on div "Costco - Etobicoke [STREET_ADDRESS][PERSON_NAME] Directions Costco - Overlea [S…" at bounding box center [784, 419] width 1176 height 590
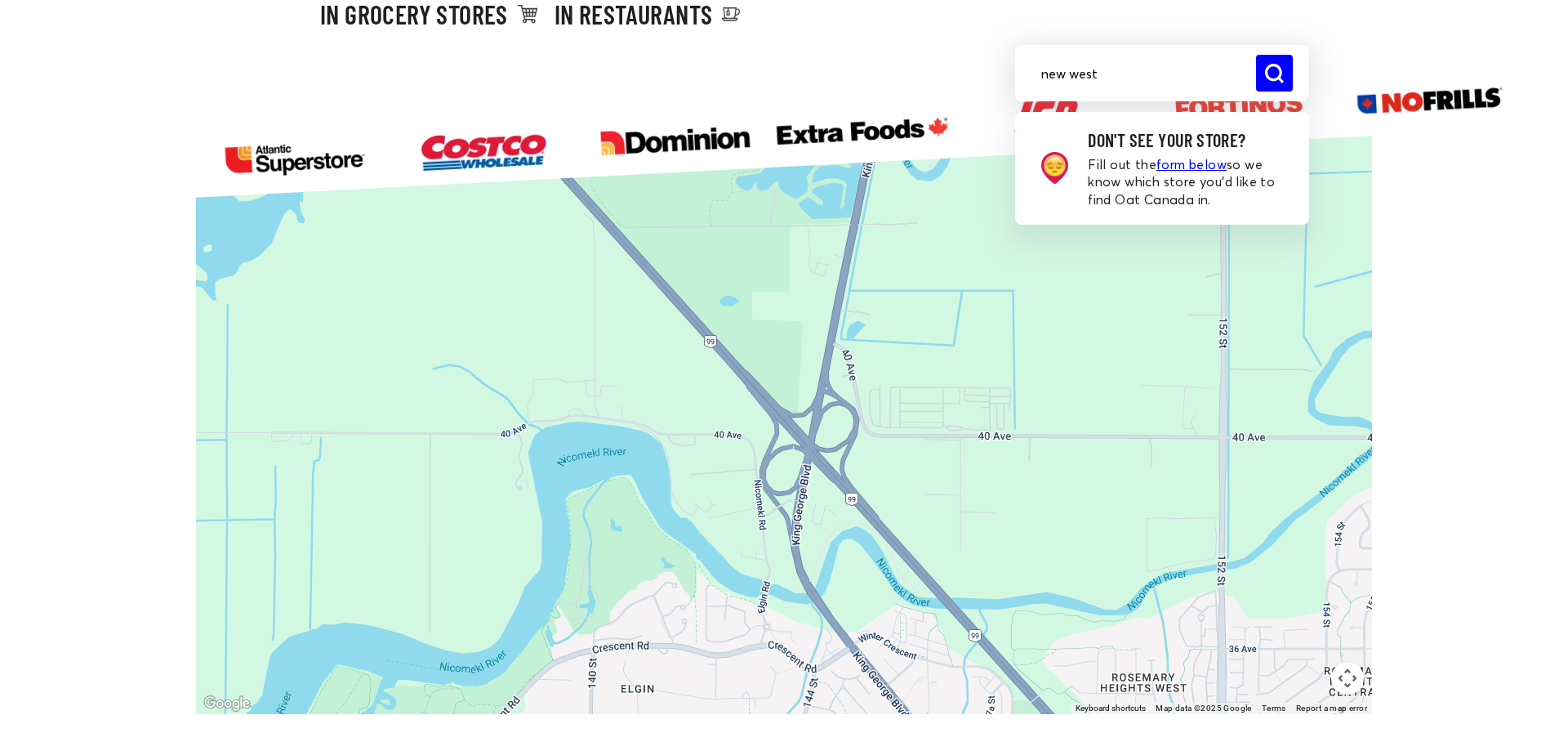
drag, startPoint x: 732, startPoint y: 355, endPoint x: 877, endPoint y: 577, distance: 265.2
click at [882, 587] on div "Costco - Etobicoke [STREET_ADDRESS][PERSON_NAME] Directions Costco - Overlea [S…" at bounding box center [784, 419] width 1176 height 590
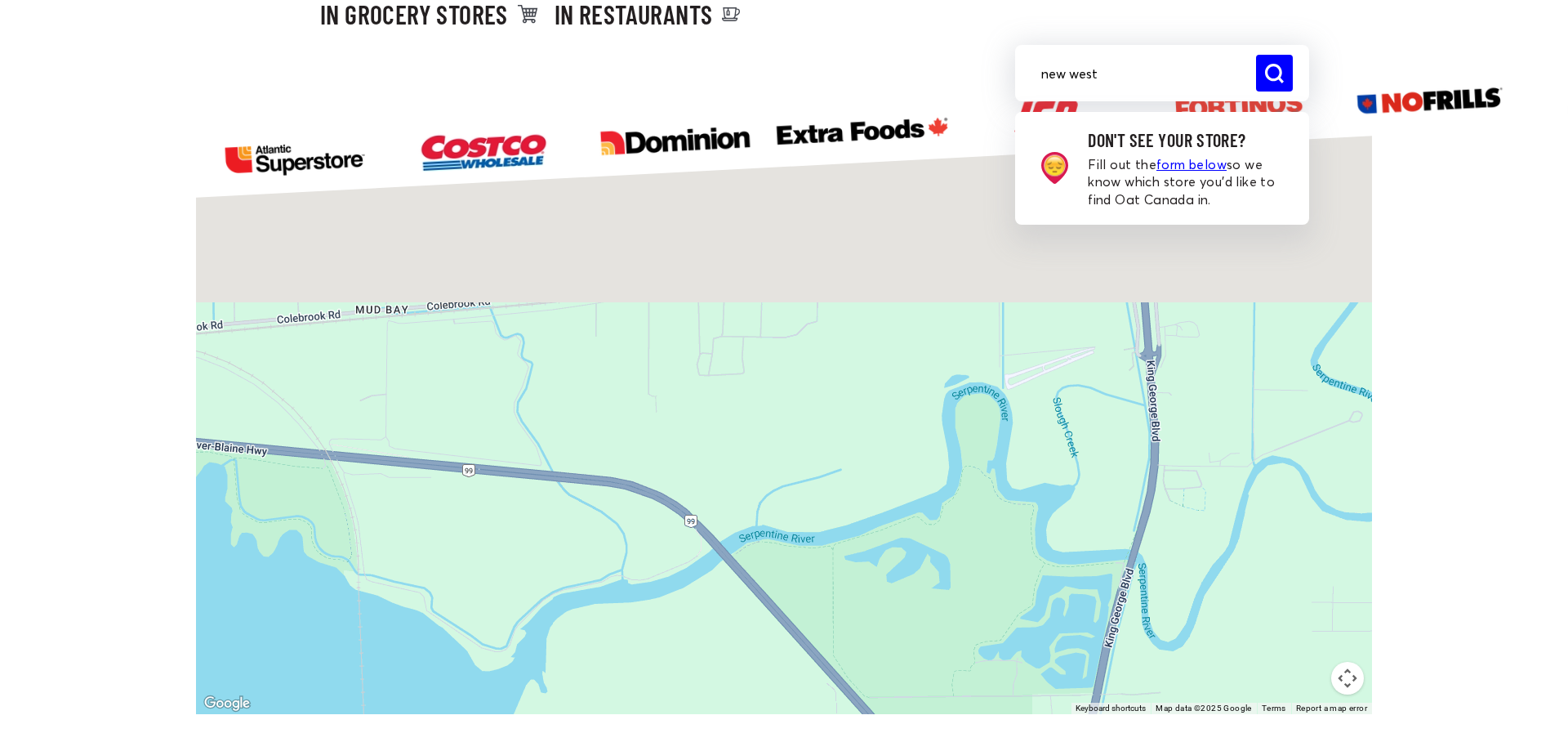
drag, startPoint x: 920, startPoint y: 406, endPoint x: 988, endPoint y: 632, distance: 236.0
click at [994, 654] on div "Costco - Etobicoke [STREET_ADDRESS][PERSON_NAME] Directions Costco - Overlea [S…" at bounding box center [784, 419] width 1176 height 590
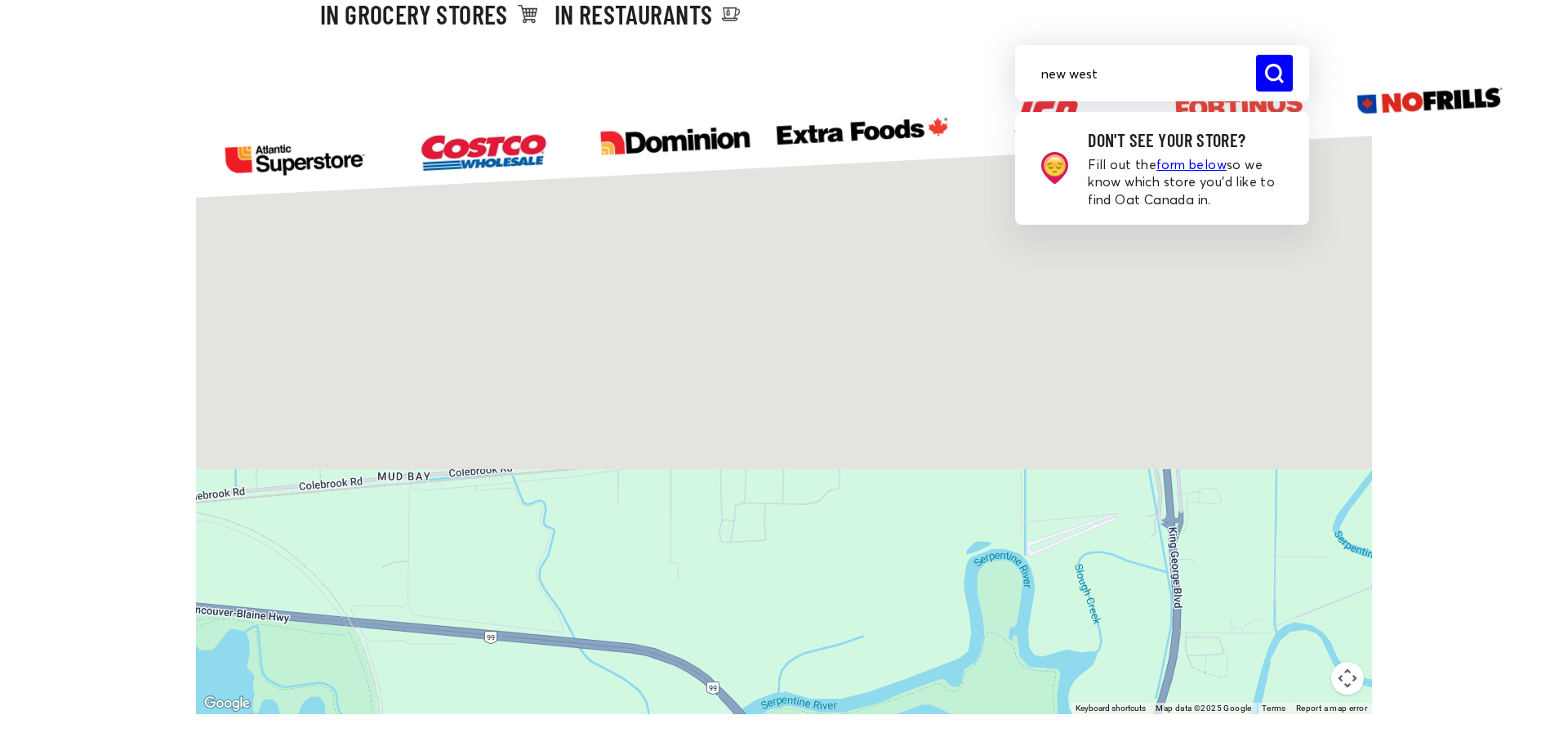
drag, startPoint x: 900, startPoint y: 408, endPoint x: 936, endPoint y: 555, distance: 151.3
click at [936, 557] on div "Costco - Etobicoke [STREET_ADDRESS][PERSON_NAME] Directions Costco - Overlea [S…" at bounding box center [784, 419] width 1176 height 590
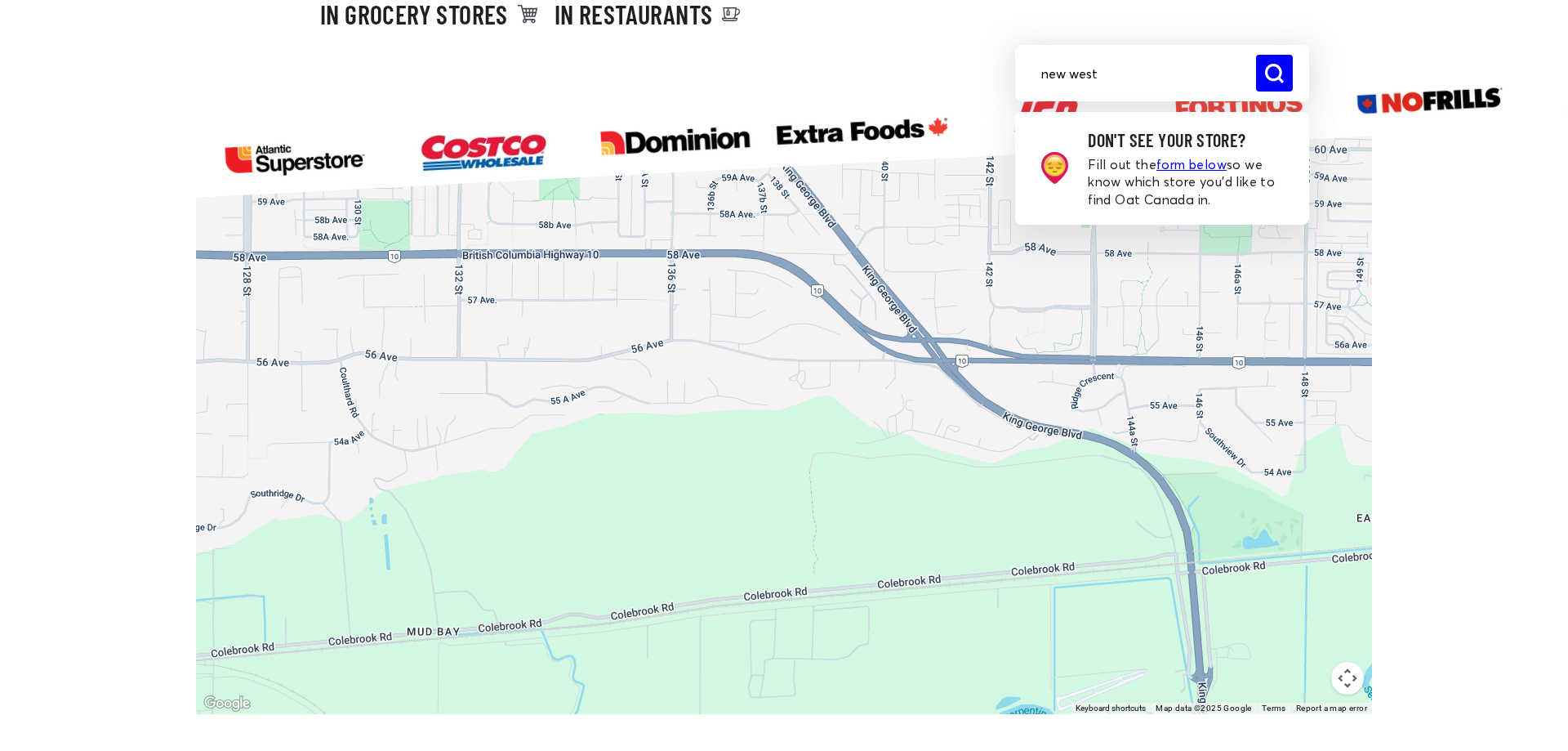
click at [1346, 684] on button "Map camera controls" at bounding box center [1346, 678] width 33 height 33
click at [1297, 679] on button "Zoom out" at bounding box center [1306, 678] width 33 height 33
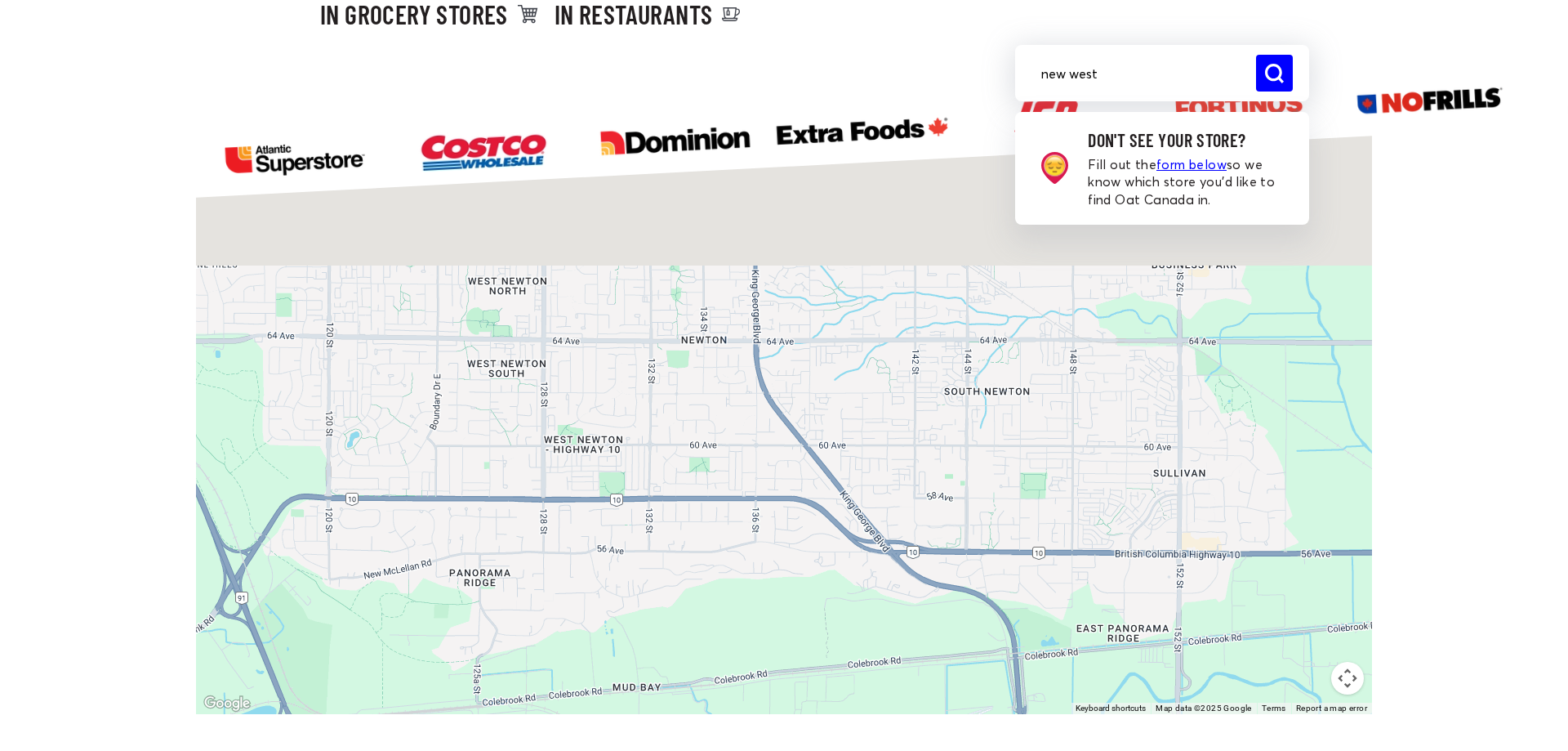
drag, startPoint x: 979, startPoint y: 410, endPoint x: 1009, endPoint y: 588, distance: 180.5
click at [1009, 588] on div "Costco - Etobicoke [STREET_ADDRESS][PERSON_NAME] Directions Costco - Overlea [S…" at bounding box center [784, 419] width 1176 height 590
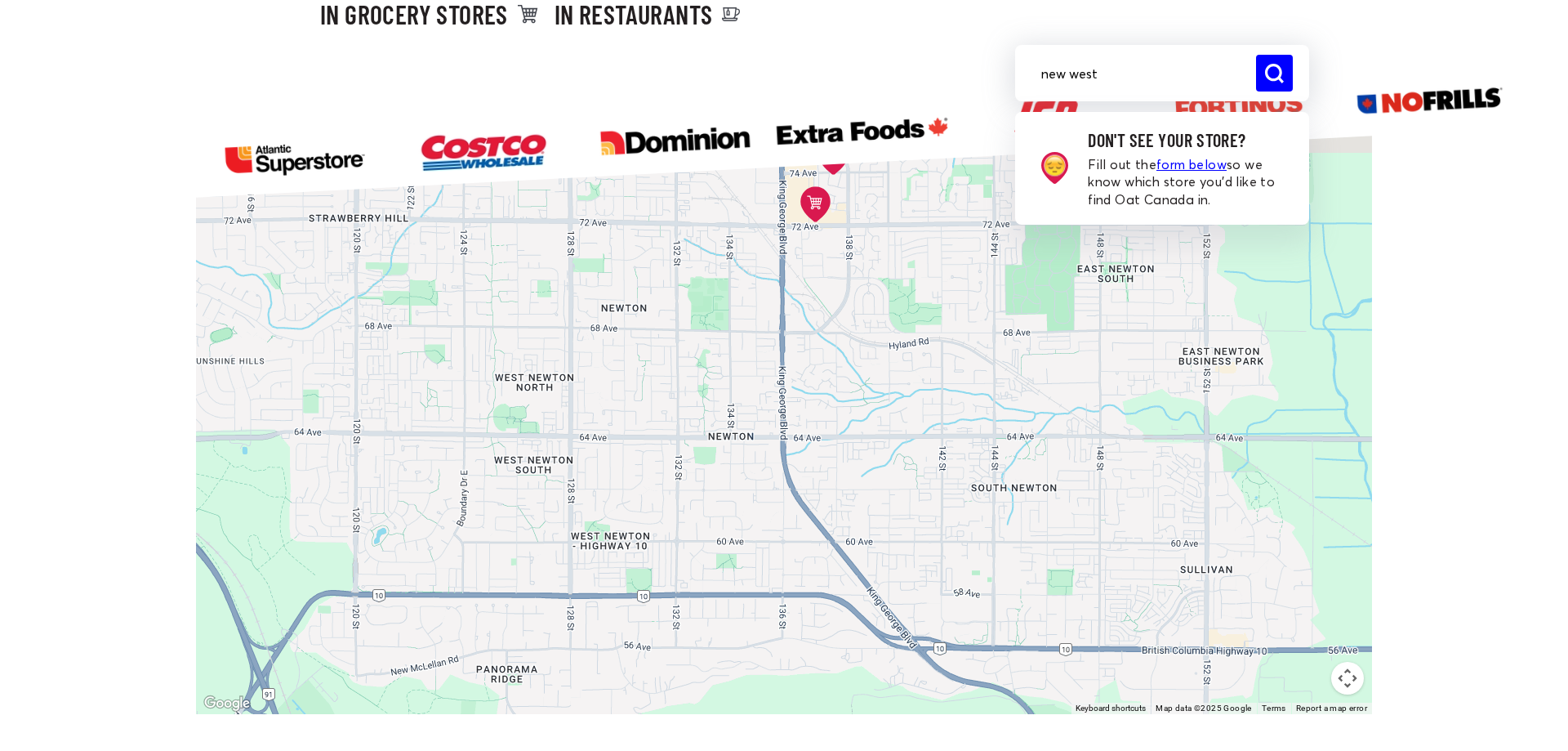
drag, startPoint x: 912, startPoint y: 376, endPoint x: 935, endPoint y: 453, distance: 80.4
click at [935, 453] on div "Costco - Etobicoke [STREET_ADDRESS][PERSON_NAME] Directions Costco - Overlea [S…" at bounding box center [784, 419] width 1176 height 590
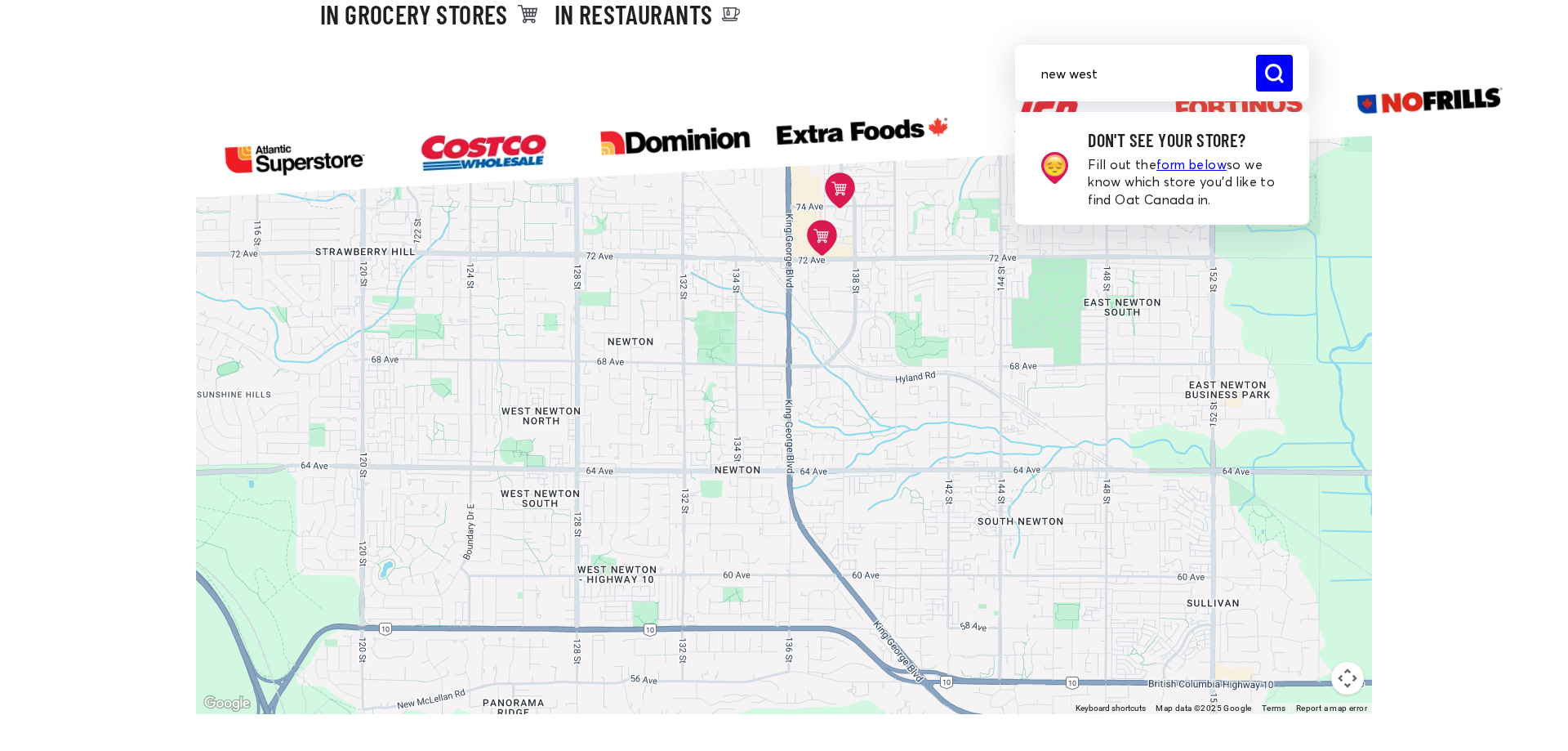
drag, startPoint x: 875, startPoint y: 285, endPoint x: 898, endPoint y: 410, distance: 127.1
click at [898, 410] on div "Costco - Etobicoke [STREET_ADDRESS][PERSON_NAME] Directions Costco - Overlea [S…" at bounding box center [784, 419] width 1176 height 590
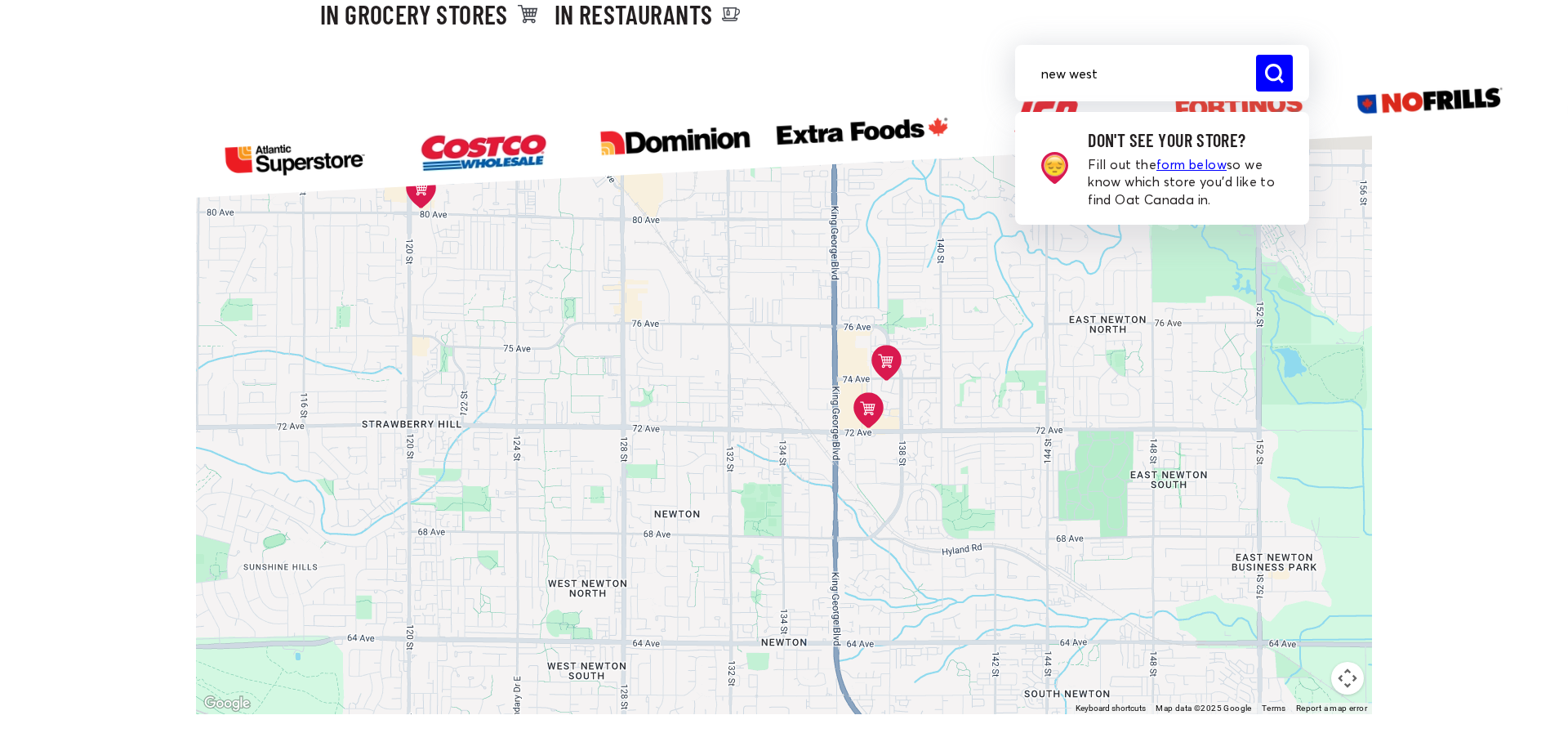
drag, startPoint x: 849, startPoint y: 324, endPoint x: 890, endPoint y: 442, distance: 124.9
click at [883, 428] on icon at bounding box center [868, 409] width 30 height 36
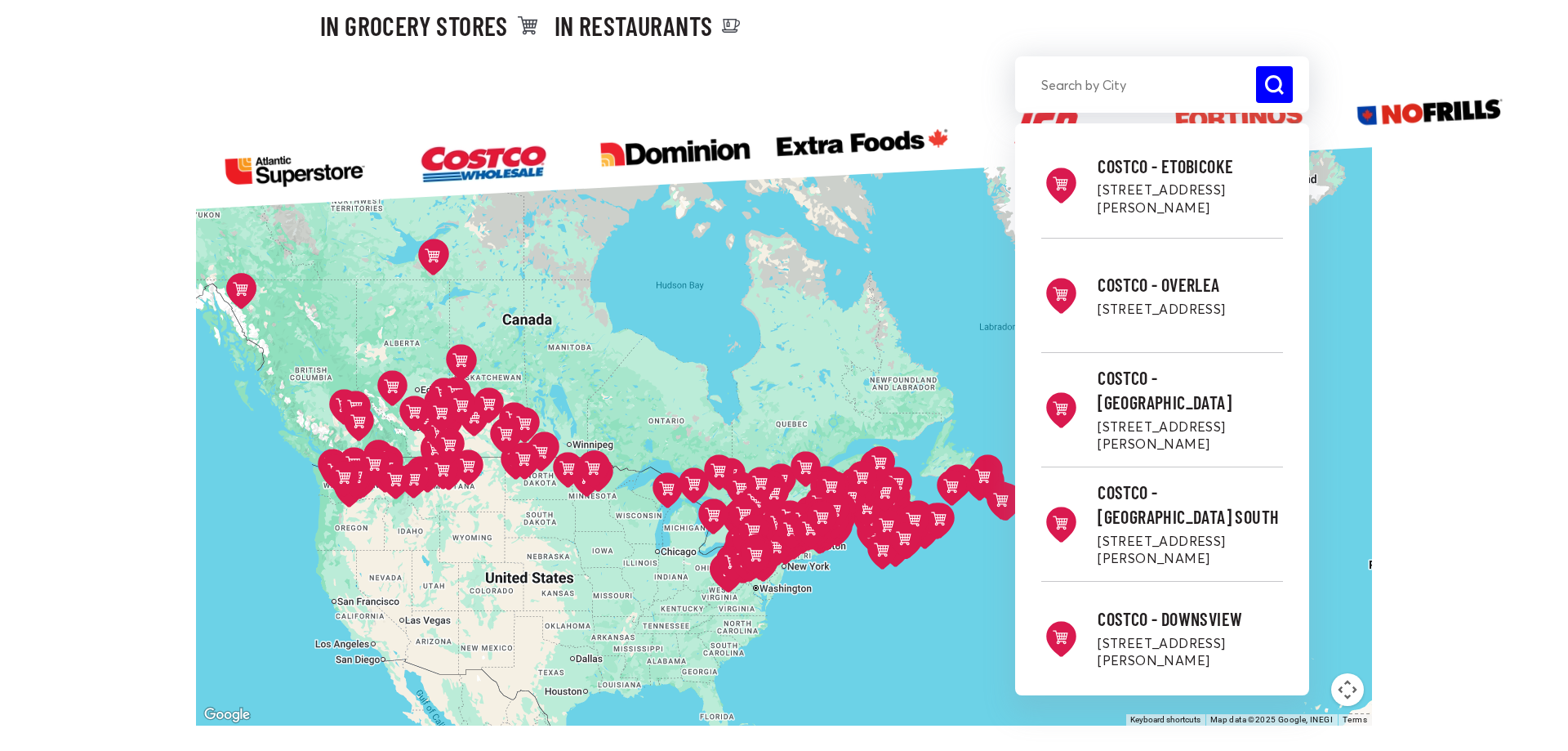
scroll to position [250, 0]
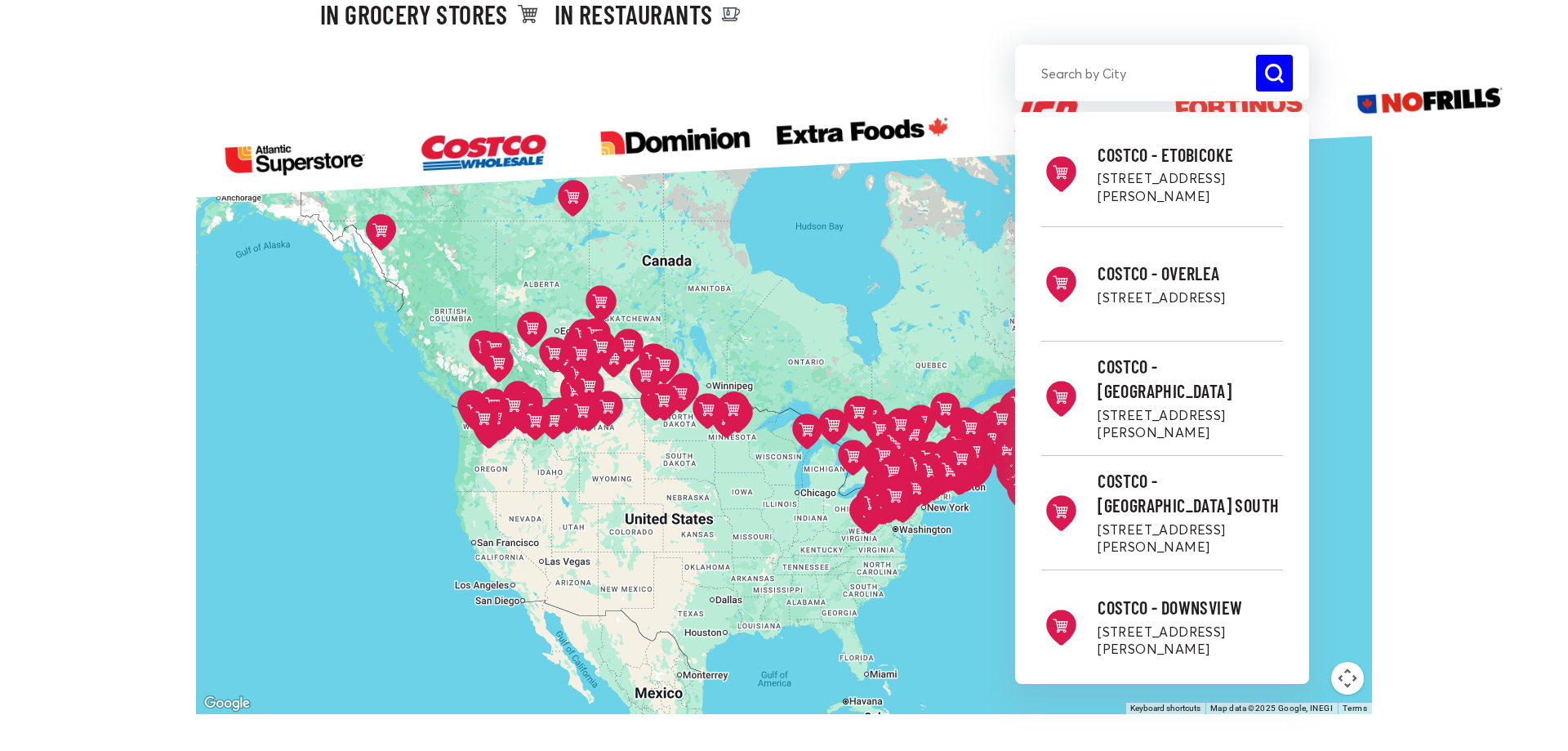
drag, startPoint x: 737, startPoint y: 369, endPoint x: 780, endPoint y: 357, distance: 44.6
click at [780, 357] on div "Costco - Etobicoke [STREET_ADDRESS][PERSON_NAME] Directions Costco - Overlea [S…" at bounding box center [784, 419] width 1176 height 590
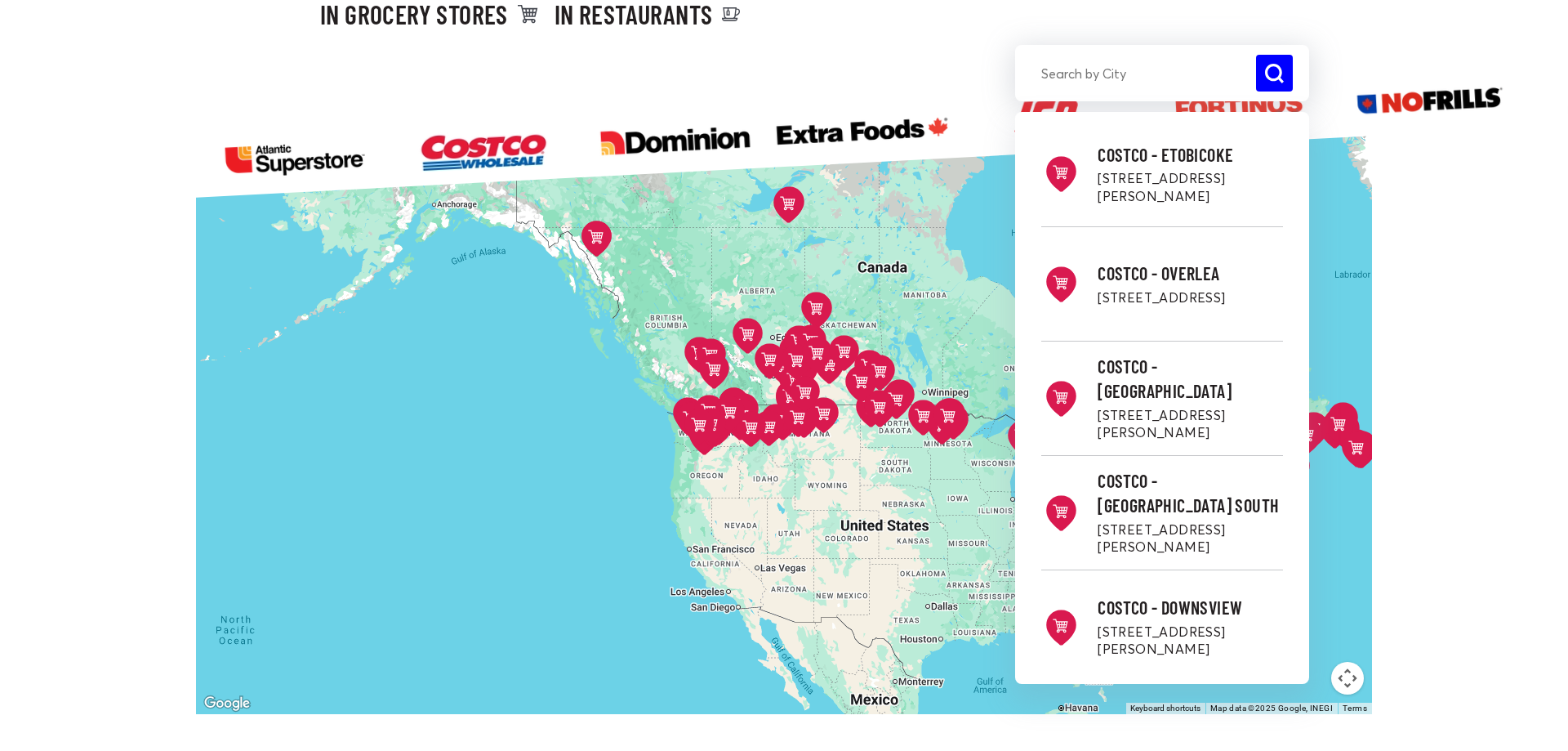
drag, startPoint x: 587, startPoint y: 459, endPoint x: 810, endPoint y: 468, distance: 223.2
click at [810, 468] on div "Costco - Etobicoke [STREET_ADDRESS][PERSON_NAME] Directions Costco - Overlea [S…" at bounding box center [784, 419] width 1176 height 590
